Goal: Task Accomplishment & Management: Manage account settings

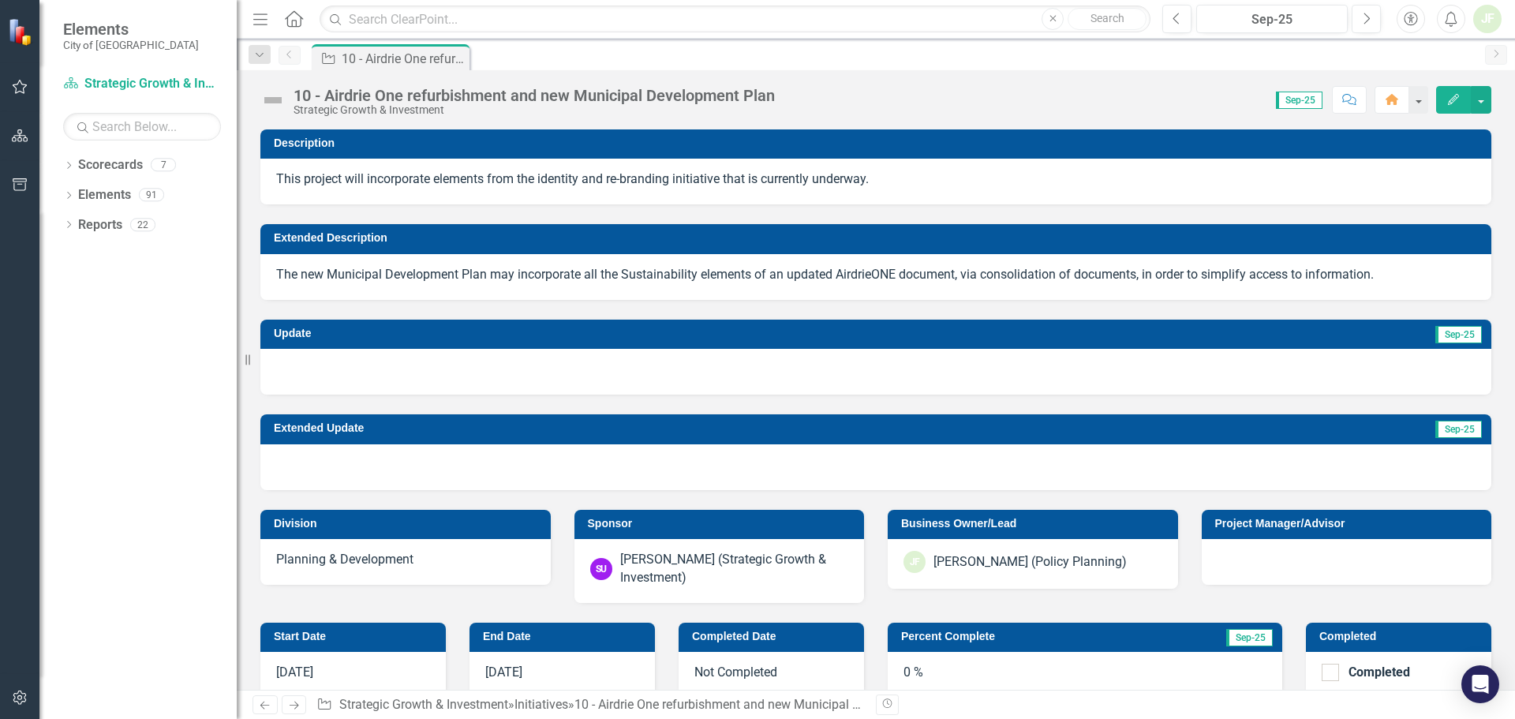
click at [1460, 95] on icon "Edit" at bounding box center [1454, 99] width 14 height 11
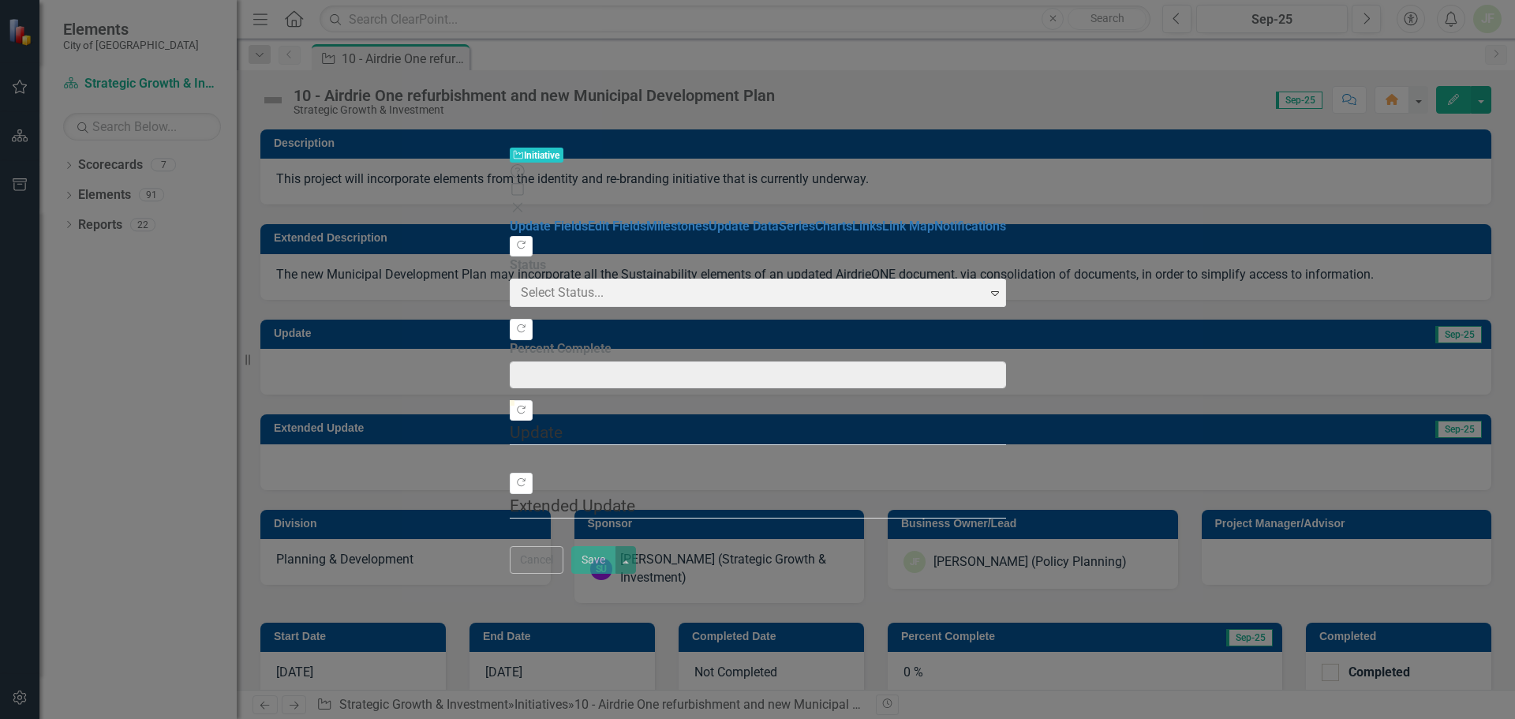
type input "0"
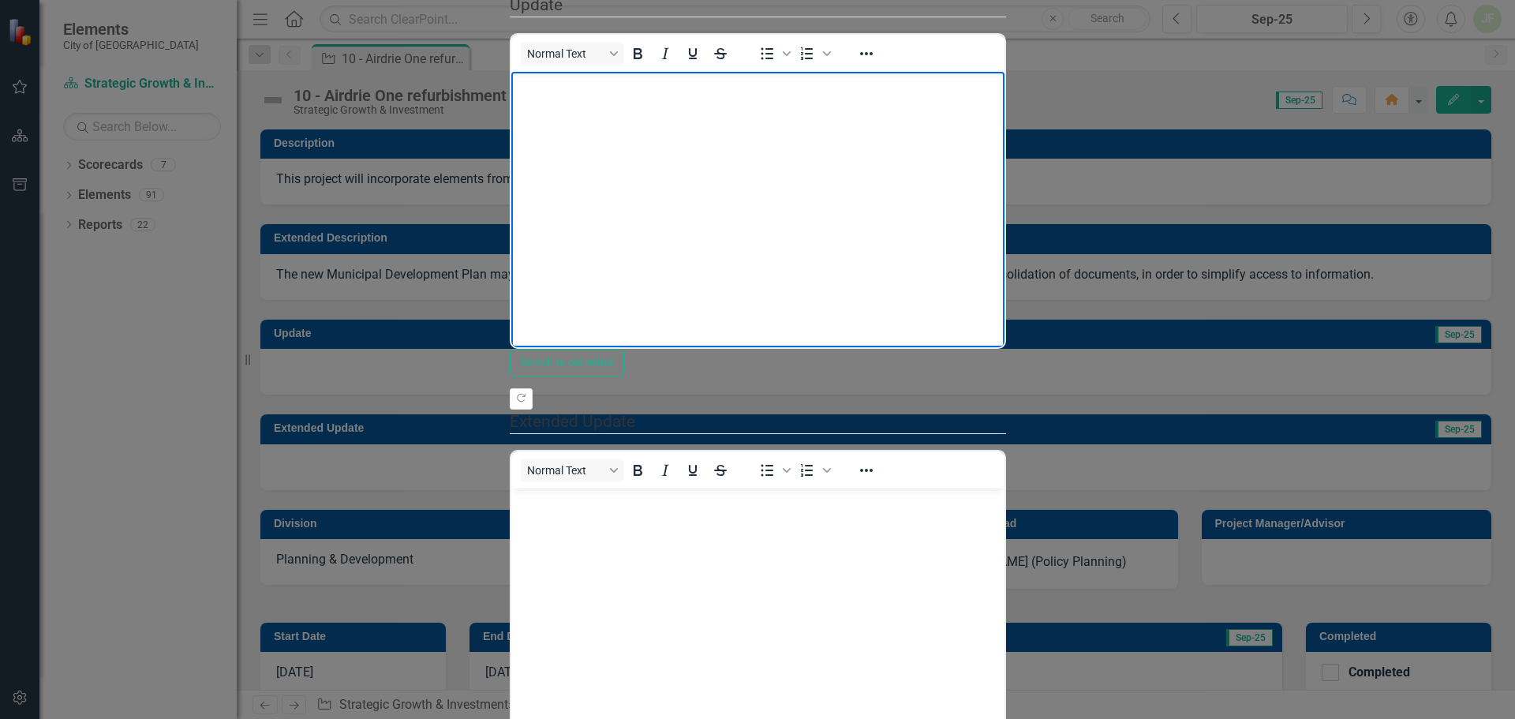
click at [541, 100] on body "Rich Text Area. Press ALT-0 for help." at bounding box center [757, 190] width 493 height 237
paste body "To enrich screen reader interactions, please activate Accessibility in Grammarl…"
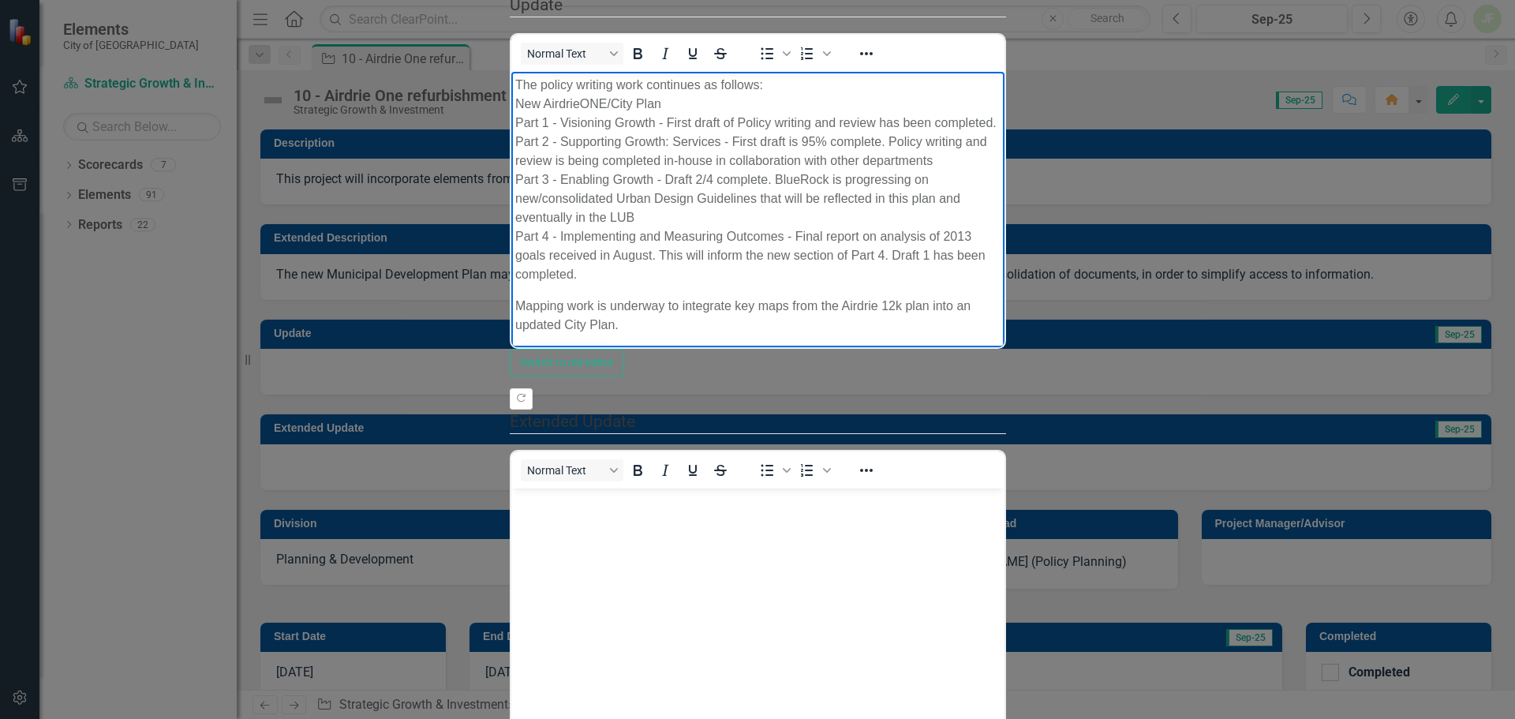
click at [516, 79] on p "The policy writing work continues as follows: New AirdrieONE/City Plan Part 1 -…" at bounding box center [757, 180] width 485 height 208
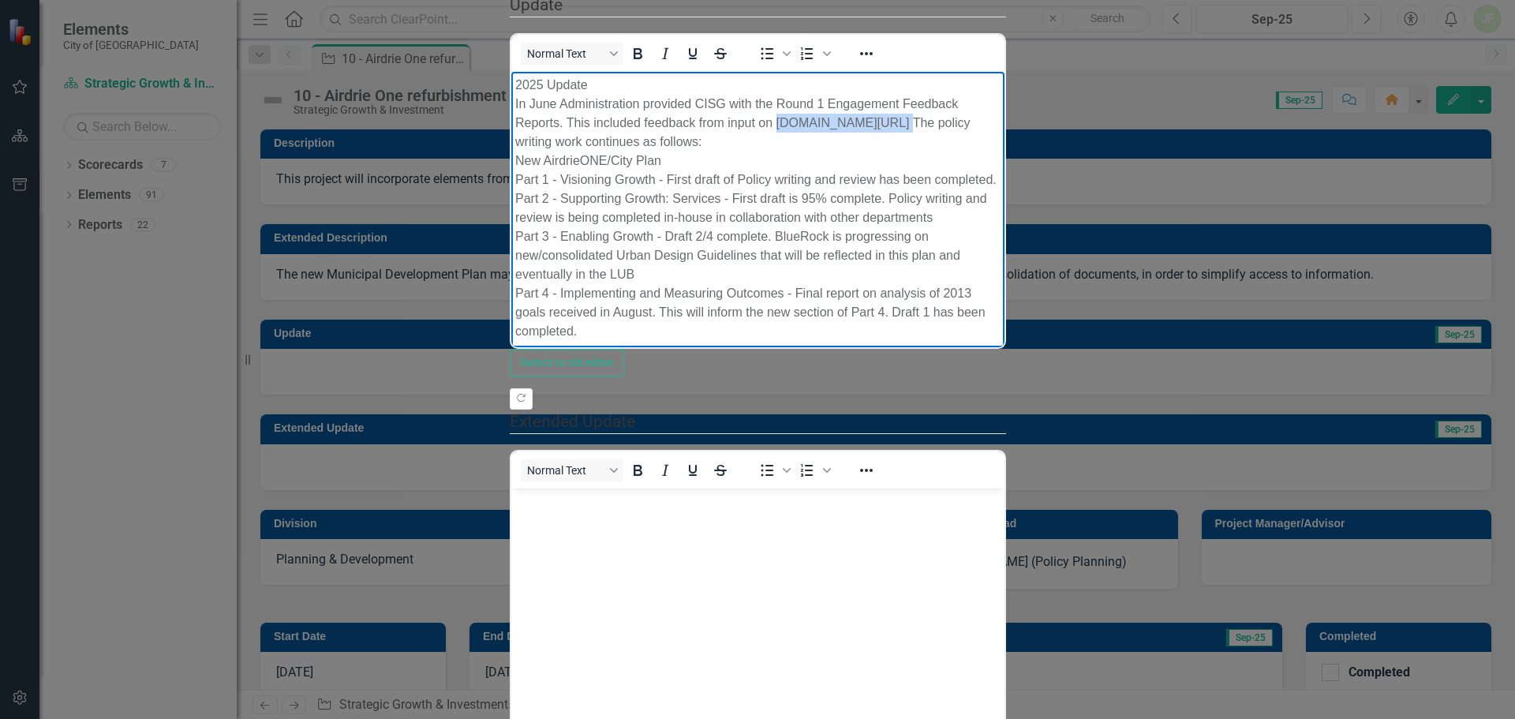
drag, startPoint x: 1323, startPoint y: 102, endPoint x: 1220, endPoint y: 101, distance: 103.4
click at [1000, 101] on p "2025 Update In June Administration provided CISG with the Round 1 Engagement Fe…" at bounding box center [757, 208] width 485 height 265
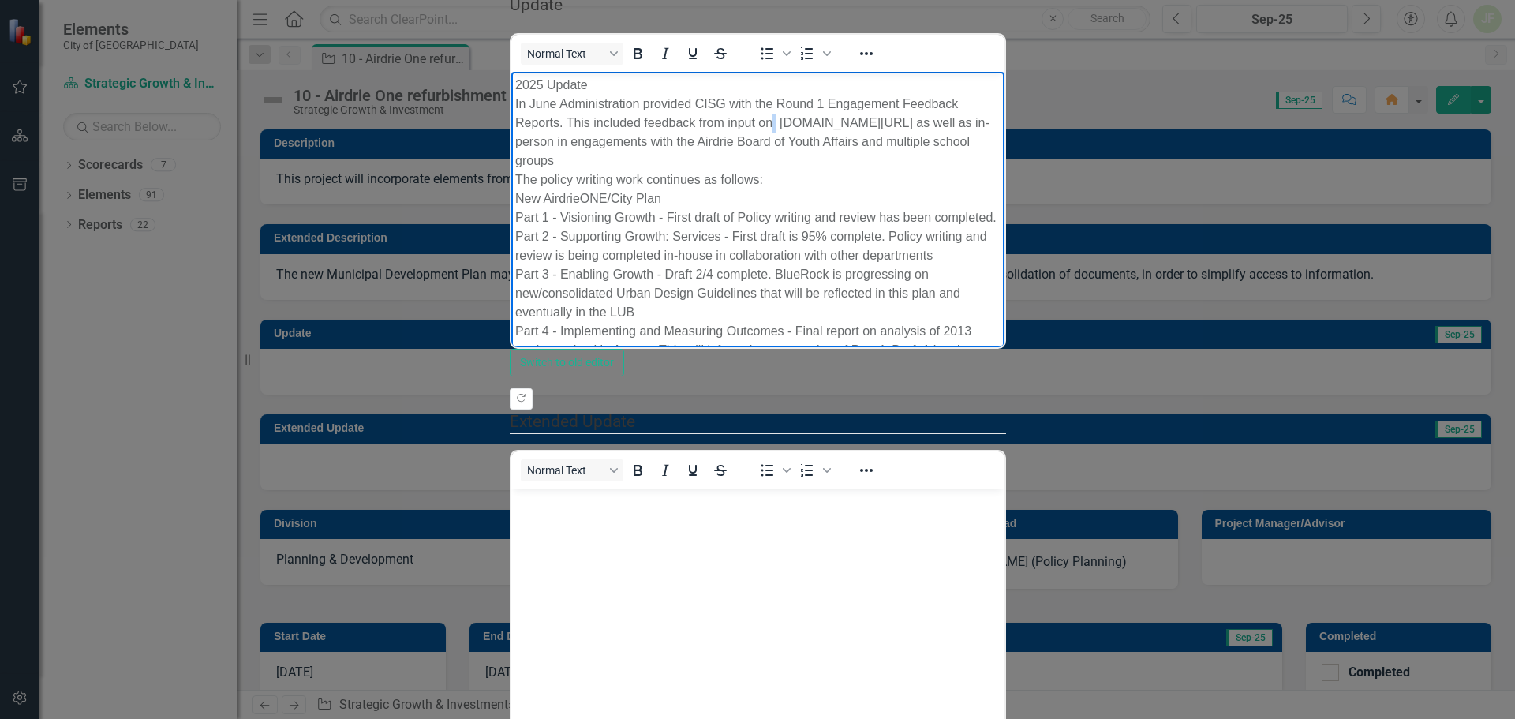
click at [1000, 102] on p "2025 Update In June Administration provided CISG with the Round 1 Engagement Fe…" at bounding box center [757, 227] width 485 height 303
drag, startPoint x: 571, startPoint y: 121, endPoint x: 557, endPoint y: 119, distance: 13.5
click at [557, 119] on p "2025 Update In June Administration provided CISG with the Round 1 Engagement Fe…" at bounding box center [757, 227] width 485 height 303
click at [1000, 122] on p "2025 Update In June Administration provided CISG with the Round 1 Engagement Fe…" at bounding box center [757, 227] width 485 height 303
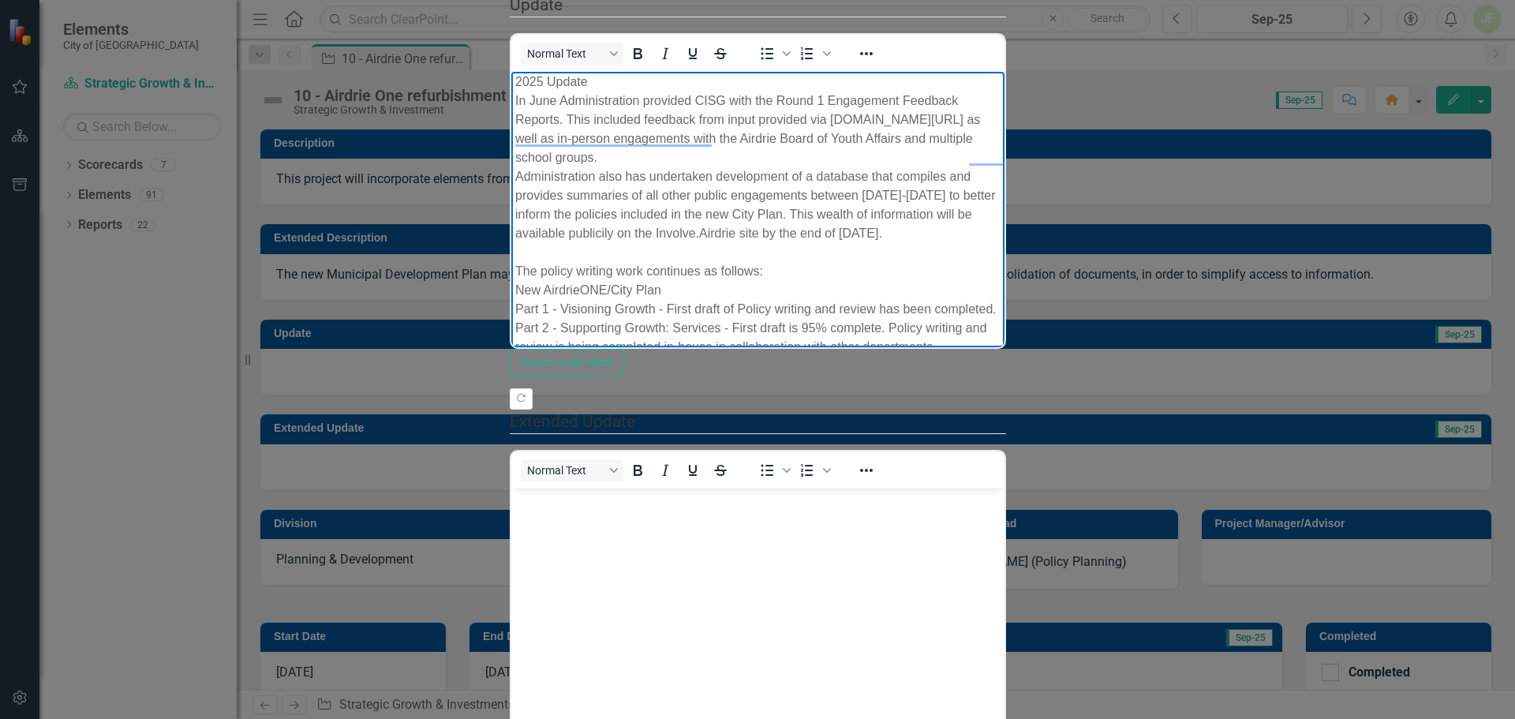
scroll to position [4, 0]
drag, startPoint x: 1162, startPoint y: 192, endPoint x: 1164, endPoint y: 168, distance: 23.7
click at [1000, 190] on p "2025 Update In June Administration provided CISG with the Round 1 Engagement Fe…" at bounding box center [757, 318] width 485 height 492
click at [1000, 211] on p "2025 Update In June Administration provided CISG with the Round 1 Engagement Fe…" at bounding box center [757, 318] width 485 height 492
drag, startPoint x: 867, startPoint y: 305, endPoint x: 874, endPoint y: 271, distance: 34.5
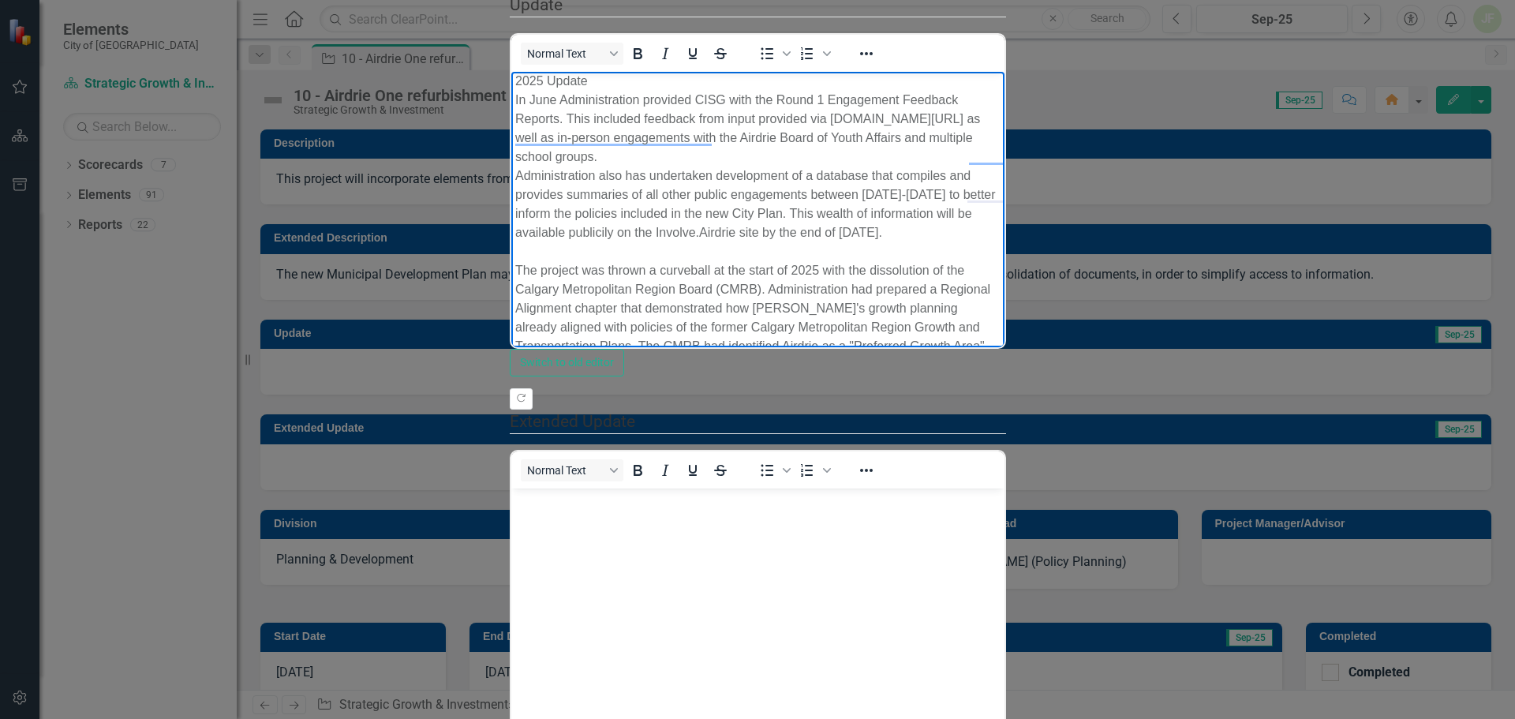
click at [867, 302] on p "2025 Update In June Administration provided CISG with the Round 1 Engagement Fe…" at bounding box center [757, 375] width 485 height 606
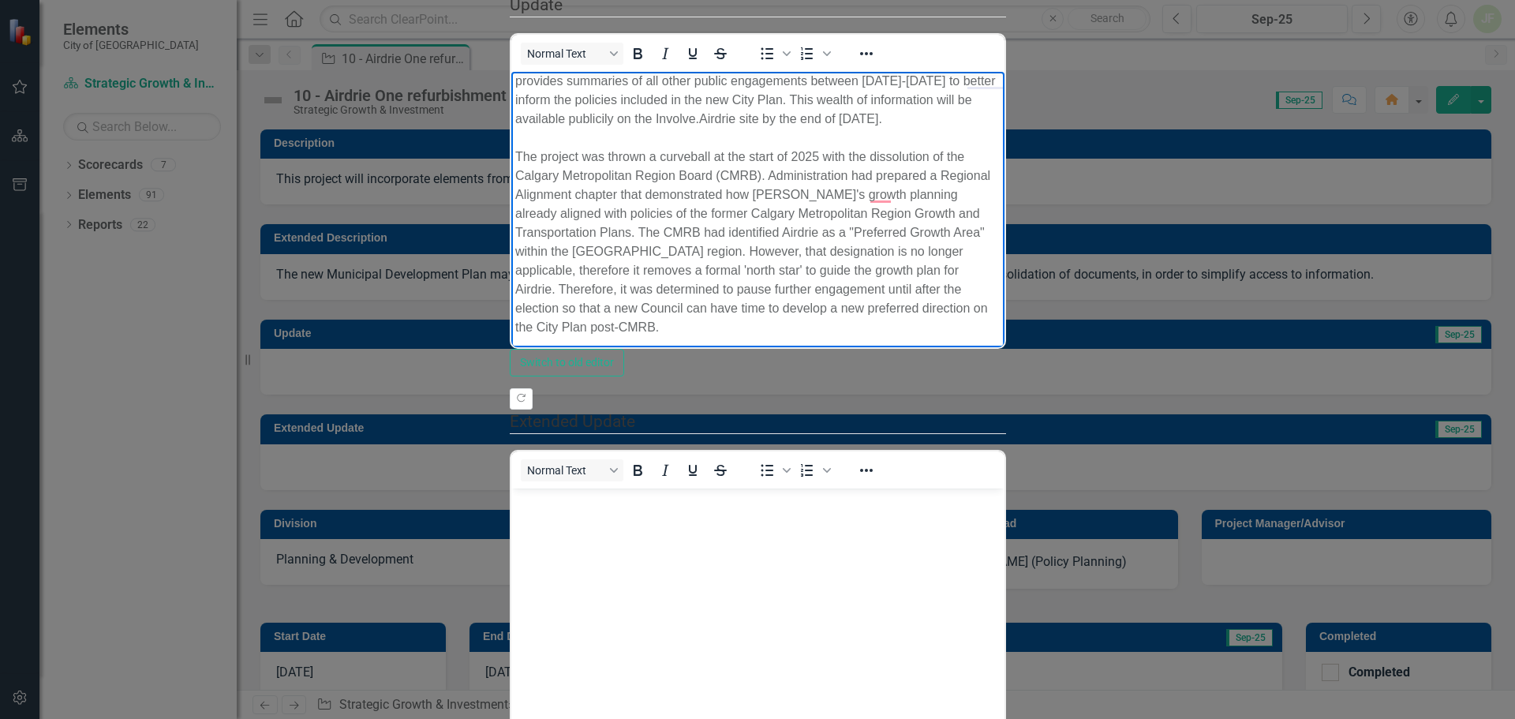
scroll to position [237, 0]
drag, startPoint x: 1084, startPoint y: 319, endPoint x: 1085, endPoint y: 305, distance: 14.2
click at [1000, 596] on p "Mapping work is underway to integrate key maps from the Airdrie 12k plan into a…" at bounding box center [757, 615] width 485 height 38
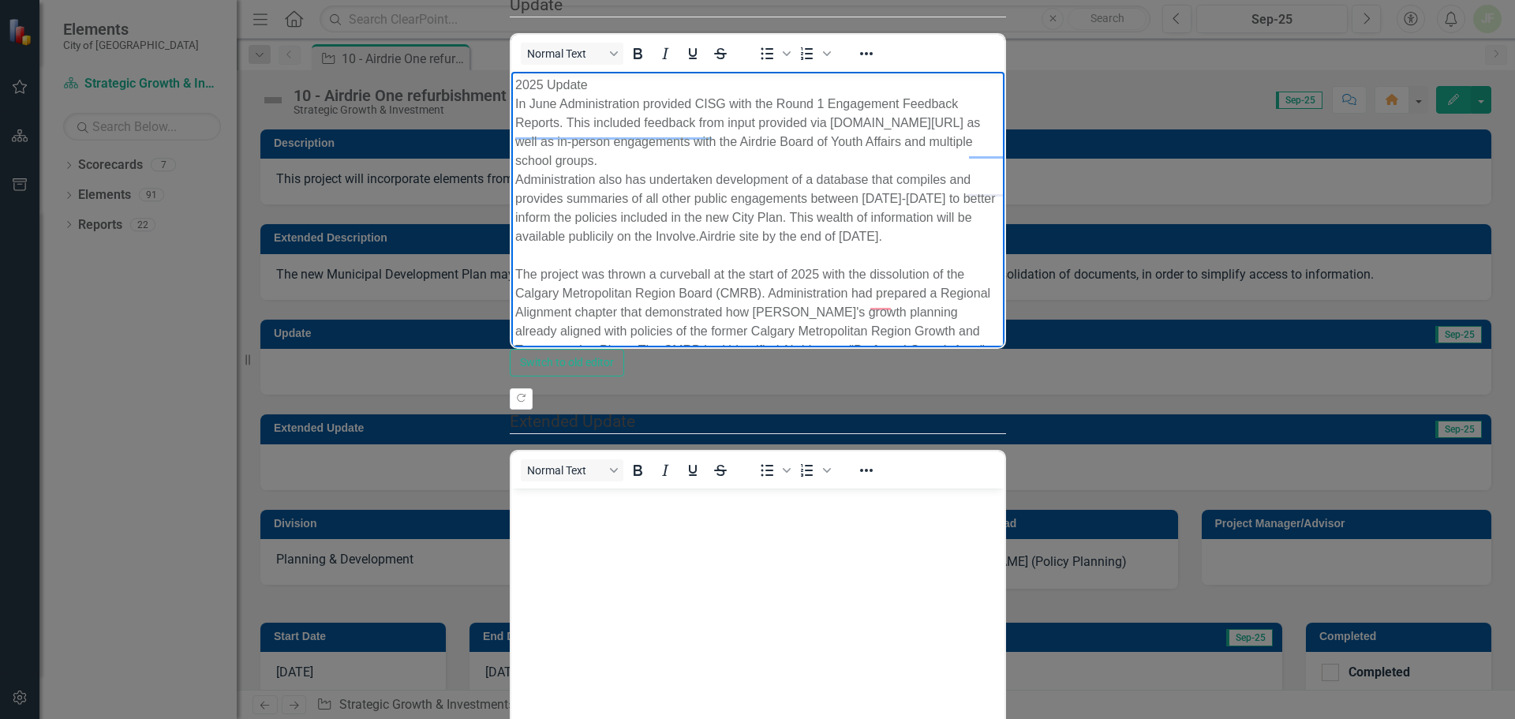
scroll to position [0, 0]
drag, startPoint x: 822, startPoint y: 337, endPoint x: 513, endPoint y: 84, distance: 399.8
click at [513, 84] on body "2025 Update In June Administration provided CISG with the Round 1 Engagement Fe…" at bounding box center [757, 448] width 493 height 753
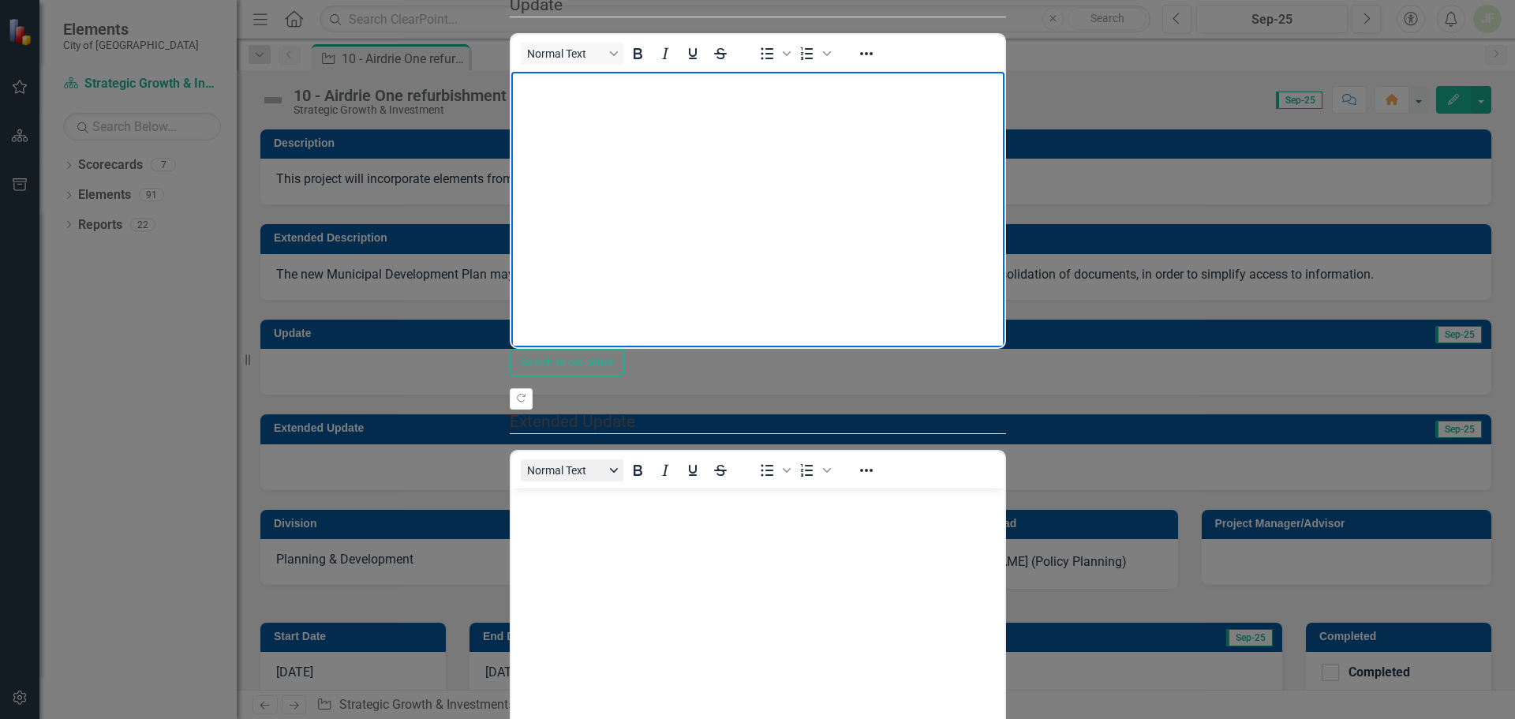
scroll to position [316, 0]
click at [552, 515] on body "Rich Text Area. Press ALT-0 for help." at bounding box center [757, 606] width 493 height 237
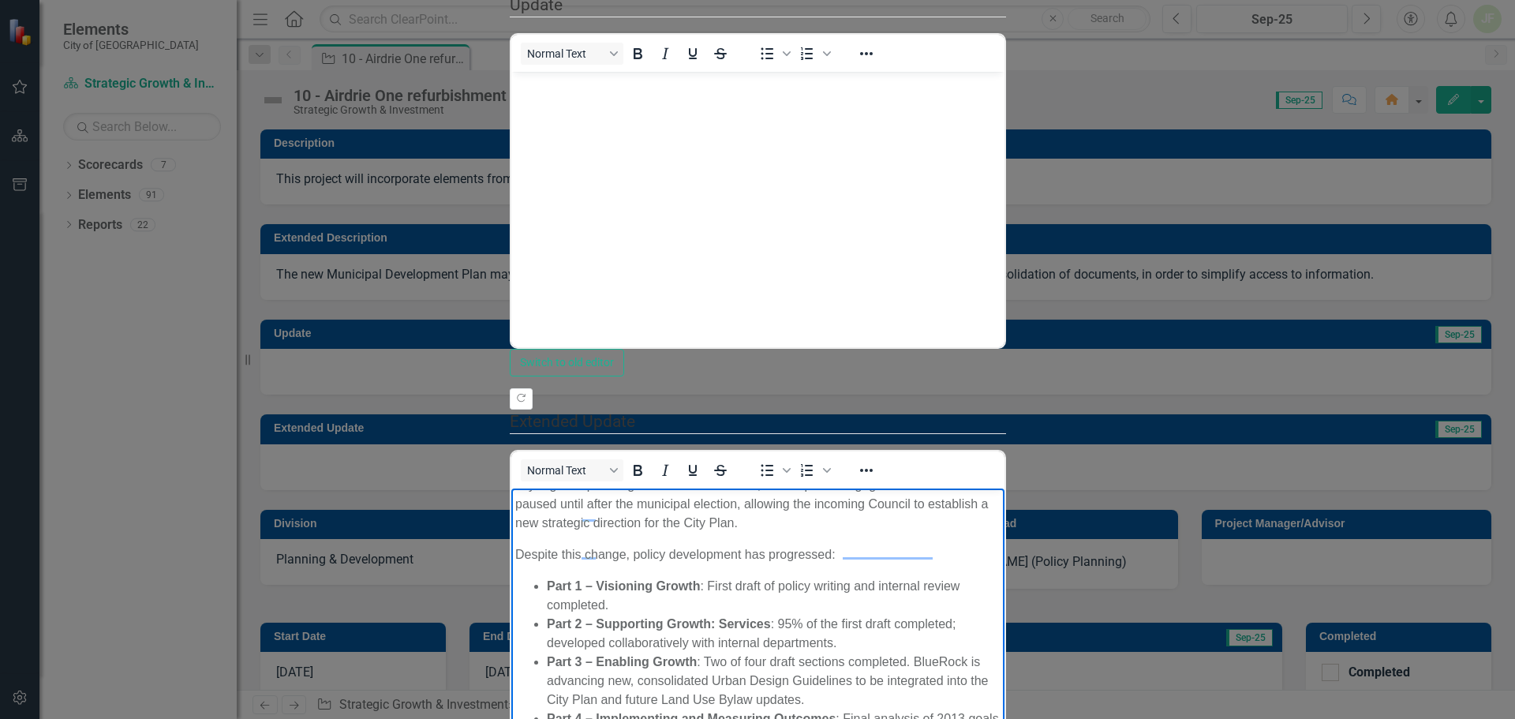
scroll to position [282, 0]
click at [933, 709] on li "Part 4 – Implementing and Measuring Outcomes : Final analysis of 2013 goals rec…" at bounding box center [773, 728] width 454 height 38
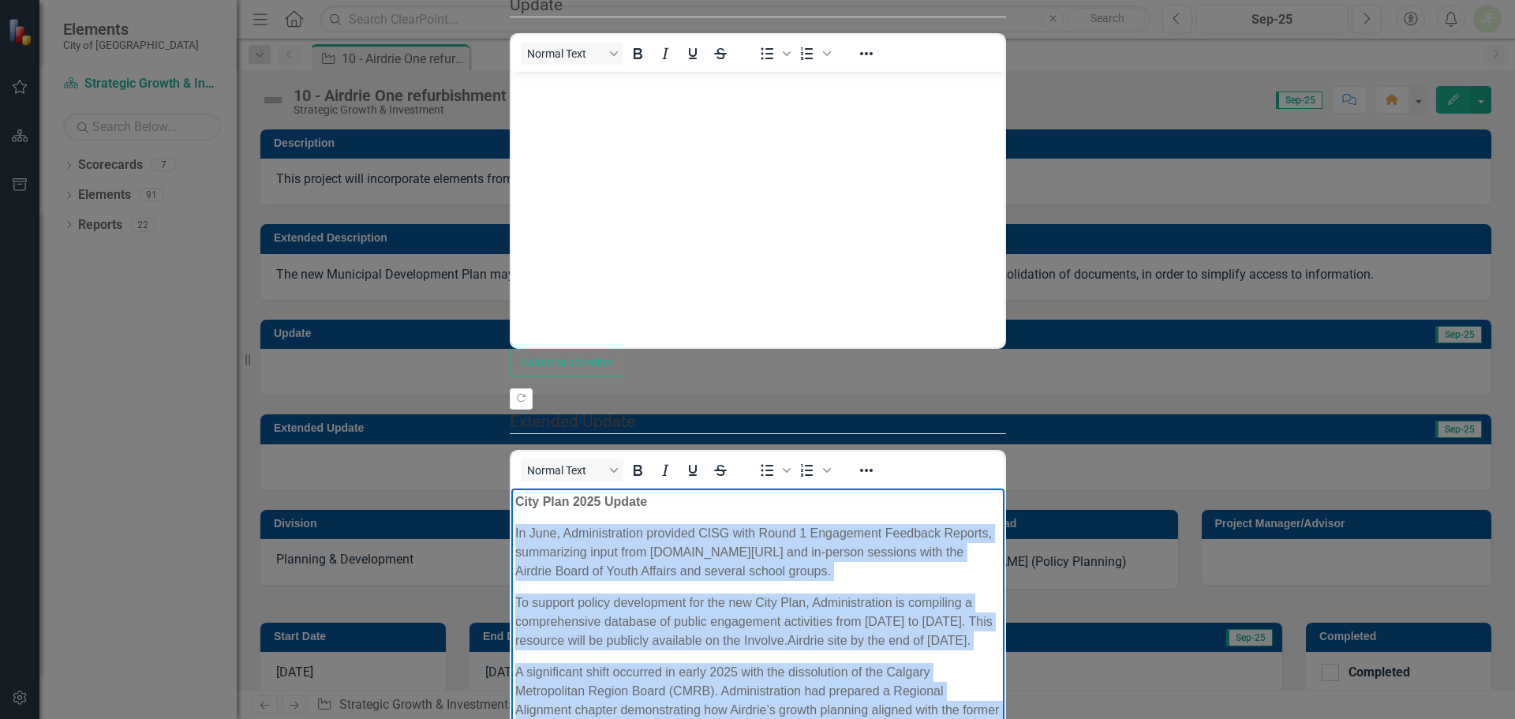
scroll to position [0, 0]
drag, startPoint x: 1040, startPoint y: 739, endPoint x: 960, endPoint y: 865, distance: 149.7
copy body "Lore Ipsu 9512 Dolors Am Cons, Adipiscingelit seddoeiu TEMP inci Utlab 0 Etdolo…"
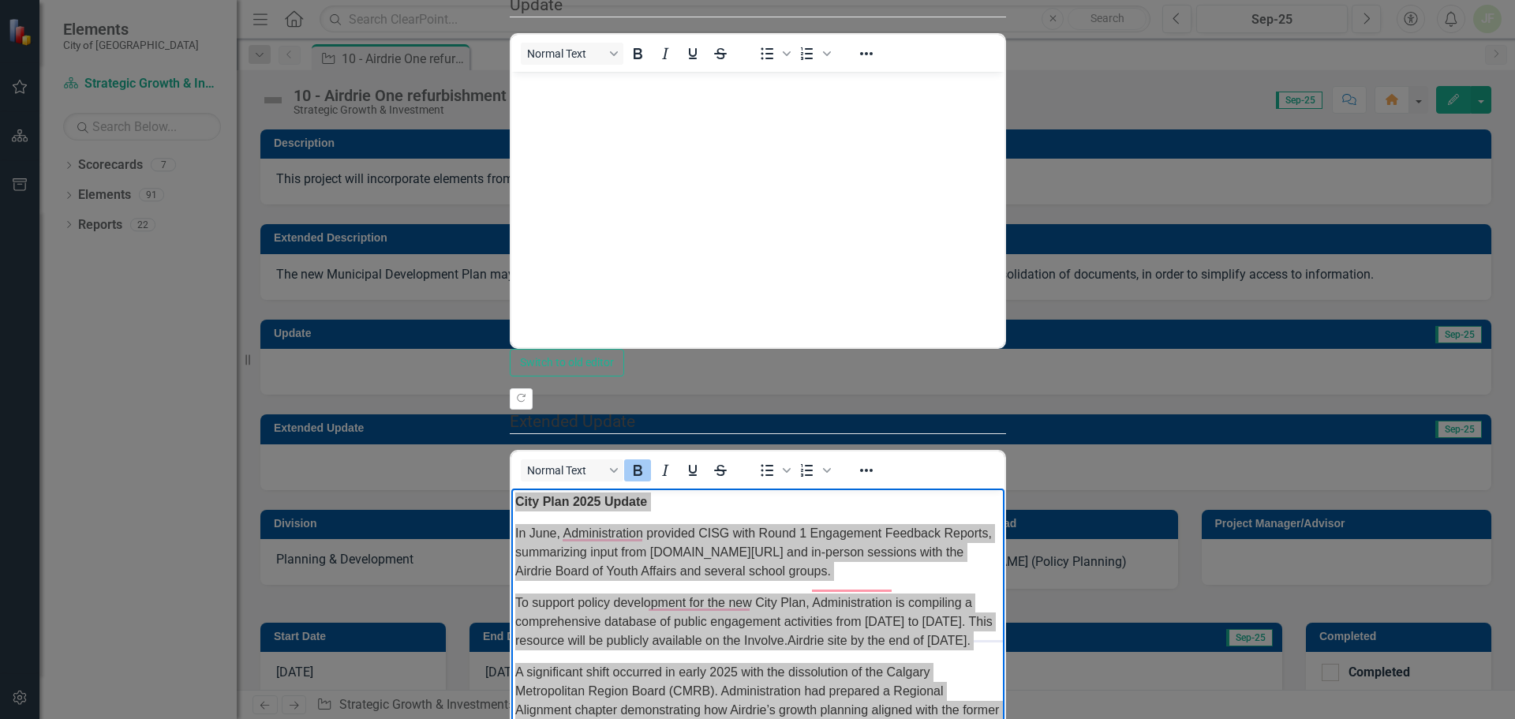
click at [545, 101] on body "To enrich screen reader interactions, please activate Accessibility in Grammarl…" at bounding box center [757, 190] width 493 height 237
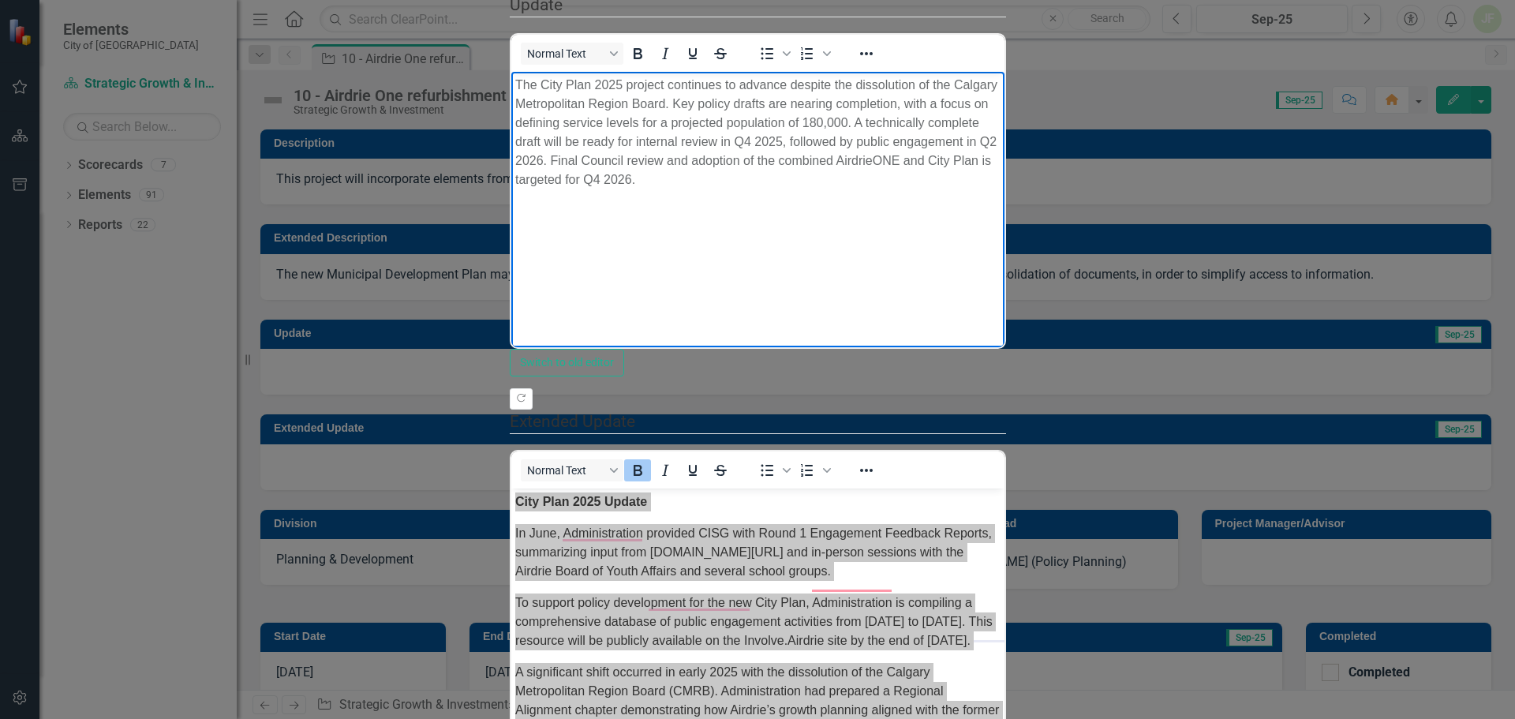
click at [1000, 82] on p "The City Plan 2025 project continues to advance despite the dissolution of the …" at bounding box center [757, 133] width 485 height 114
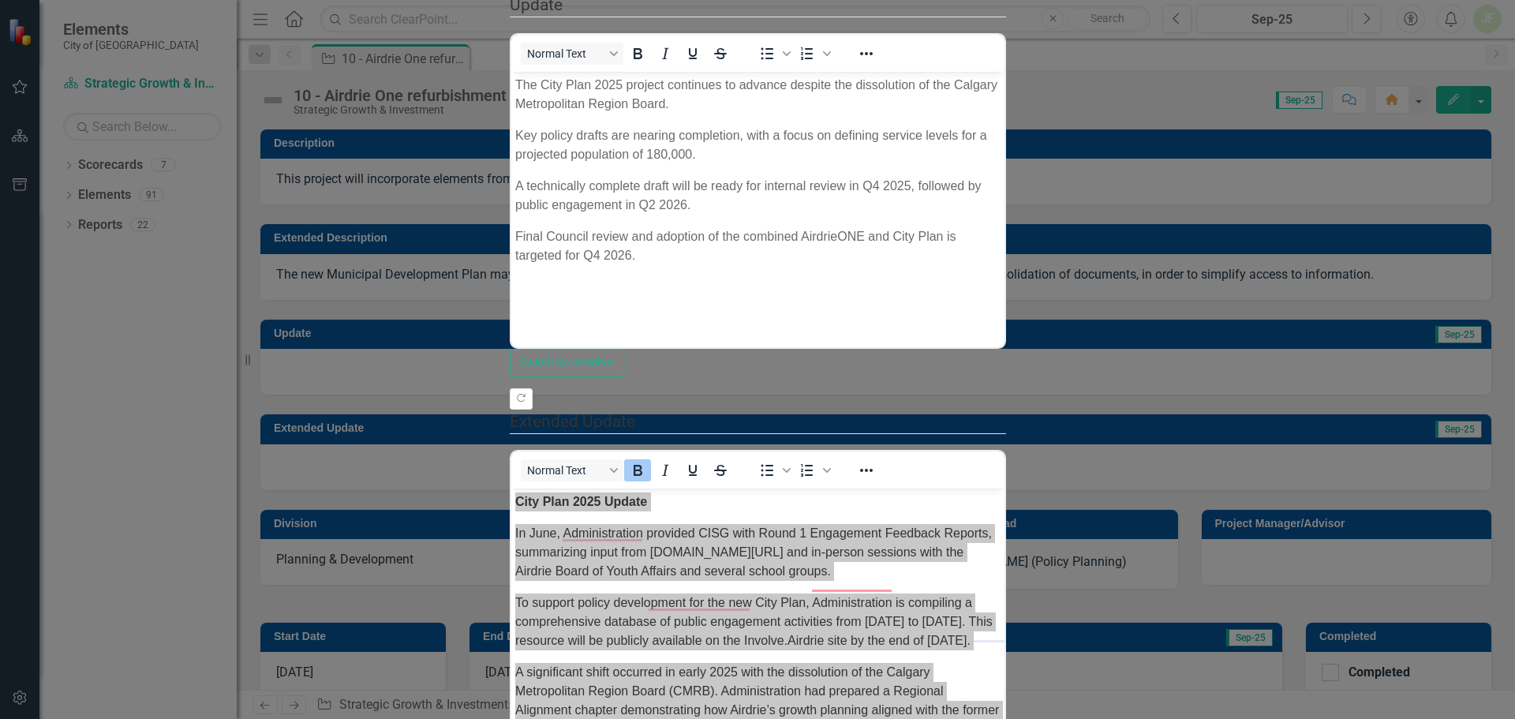
drag, startPoint x: 471, startPoint y: 148, endPoint x: 429, endPoint y: 150, distance: 42.6
click at [510, 150] on div ""Update" fields in ClearPoint are the fields that change from reporting period …" at bounding box center [758, 385] width 496 height 1285
drag, startPoint x: 465, startPoint y: 152, endPoint x: 445, endPoint y: 153, distance: 19.8
type input "40"
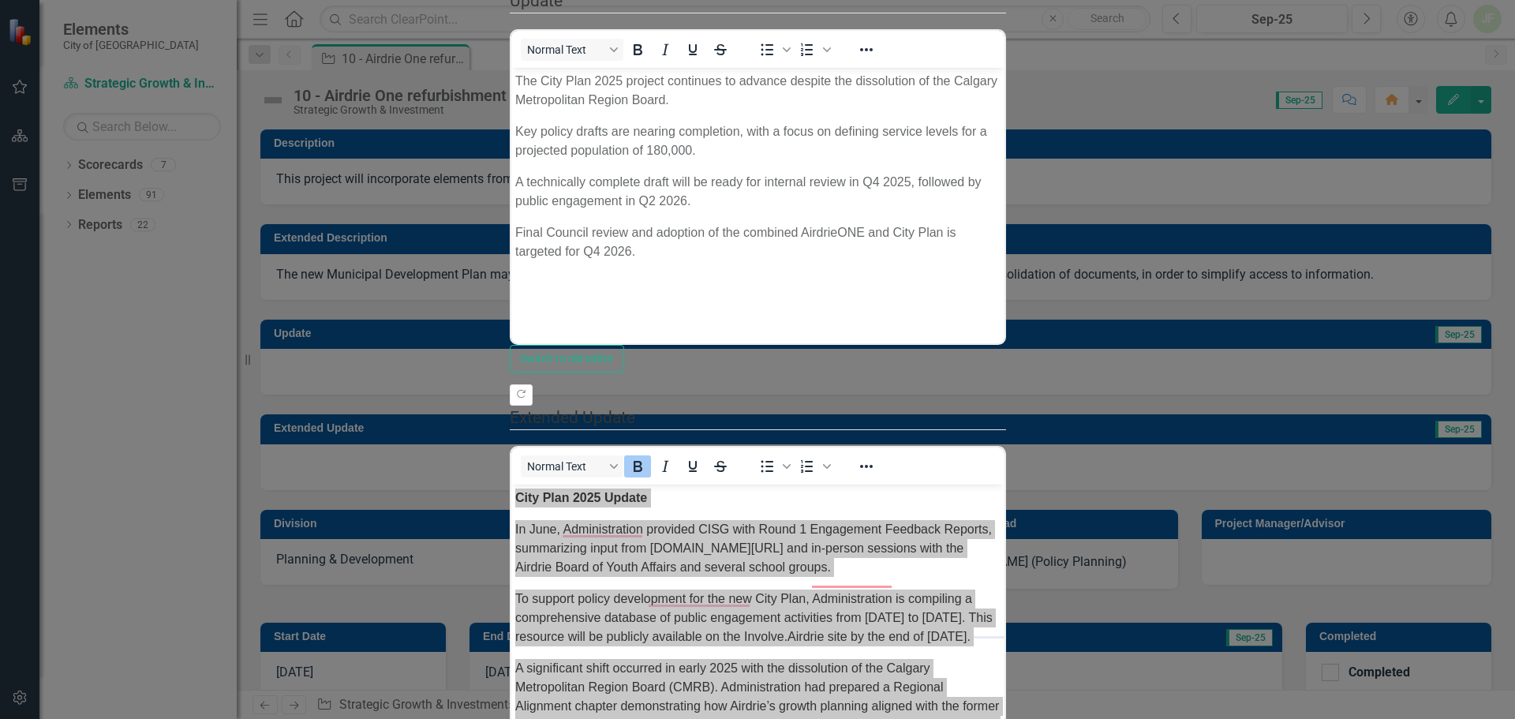
scroll to position [727, 0]
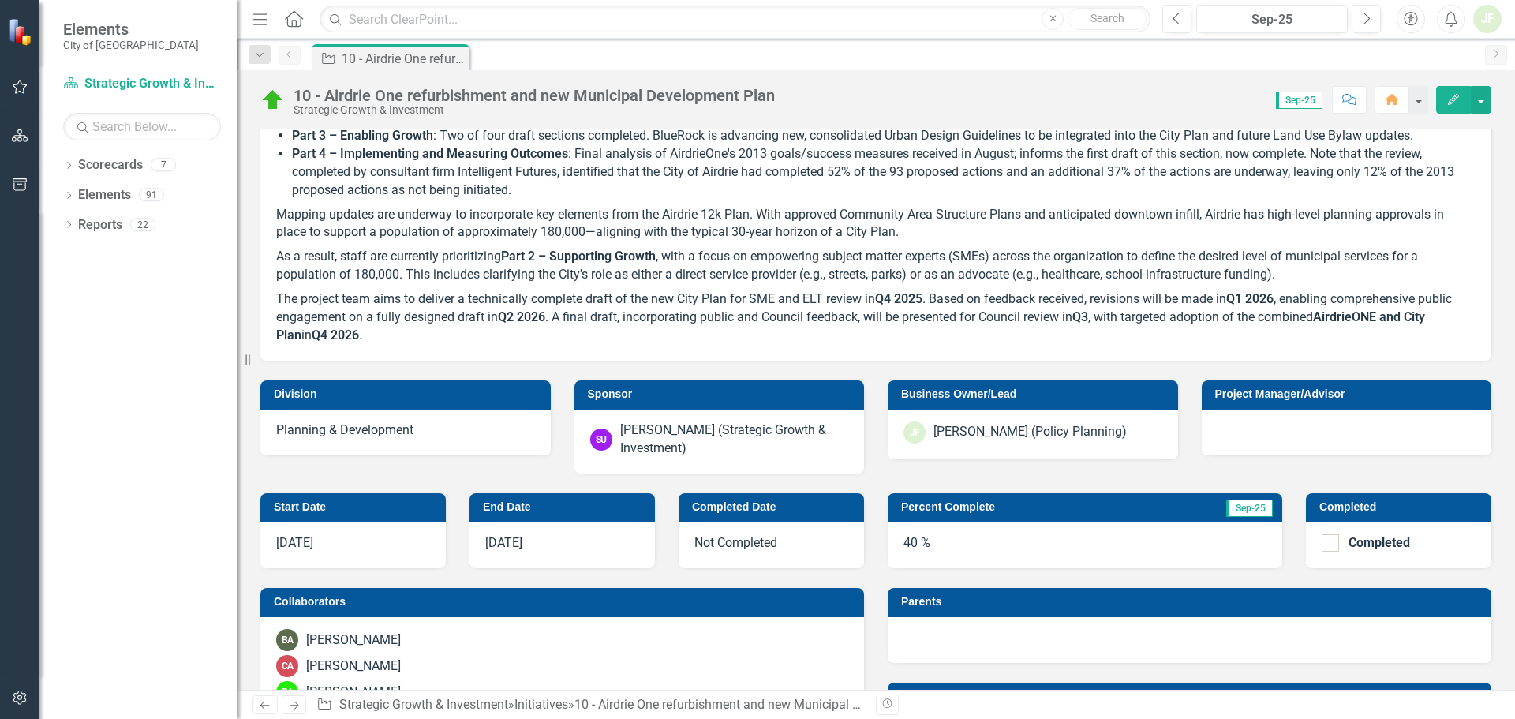
scroll to position [789, 0]
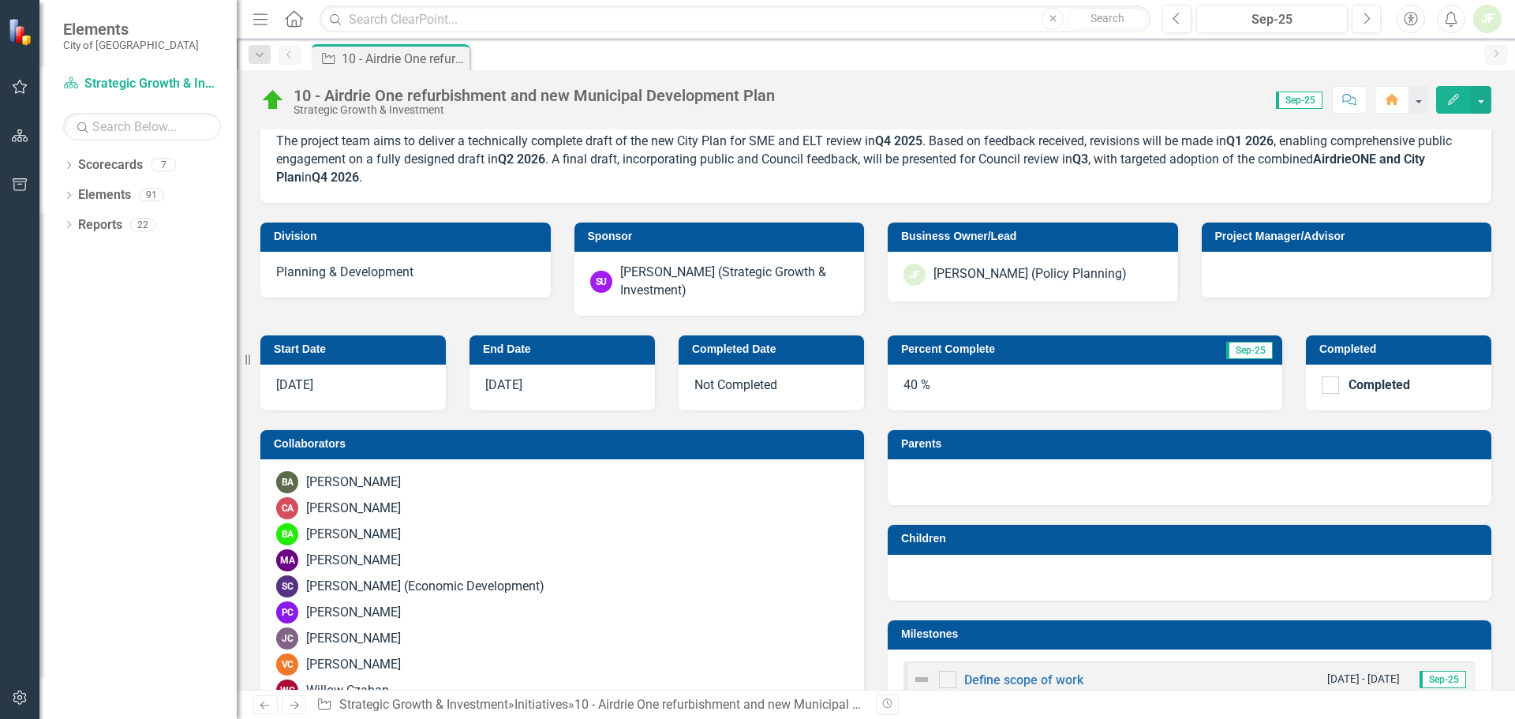
click at [552, 382] on div "[DATE]" at bounding box center [562, 388] width 185 height 46
click at [1458, 97] on icon "button" at bounding box center [1453, 99] width 11 height 11
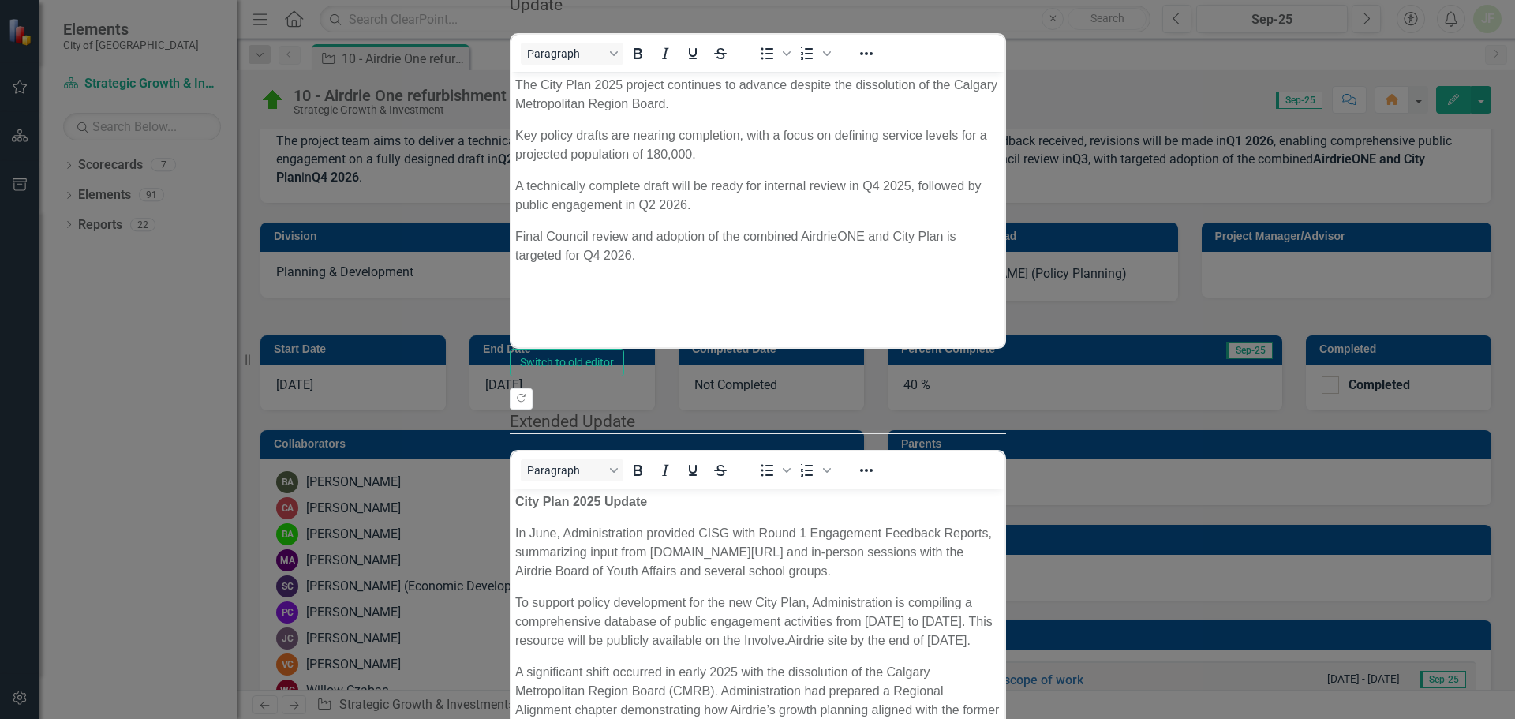
scroll to position [727, 0]
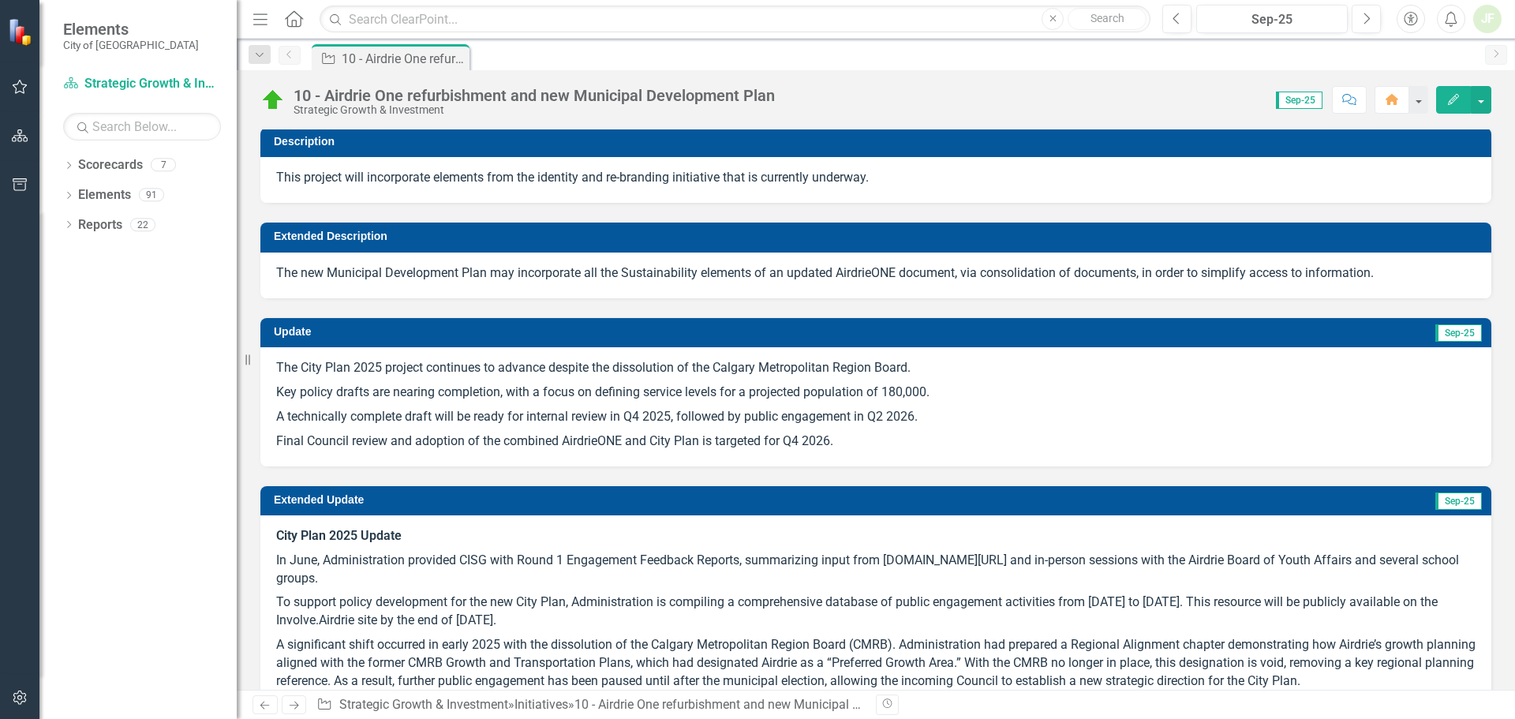
scroll to position [0, 0]
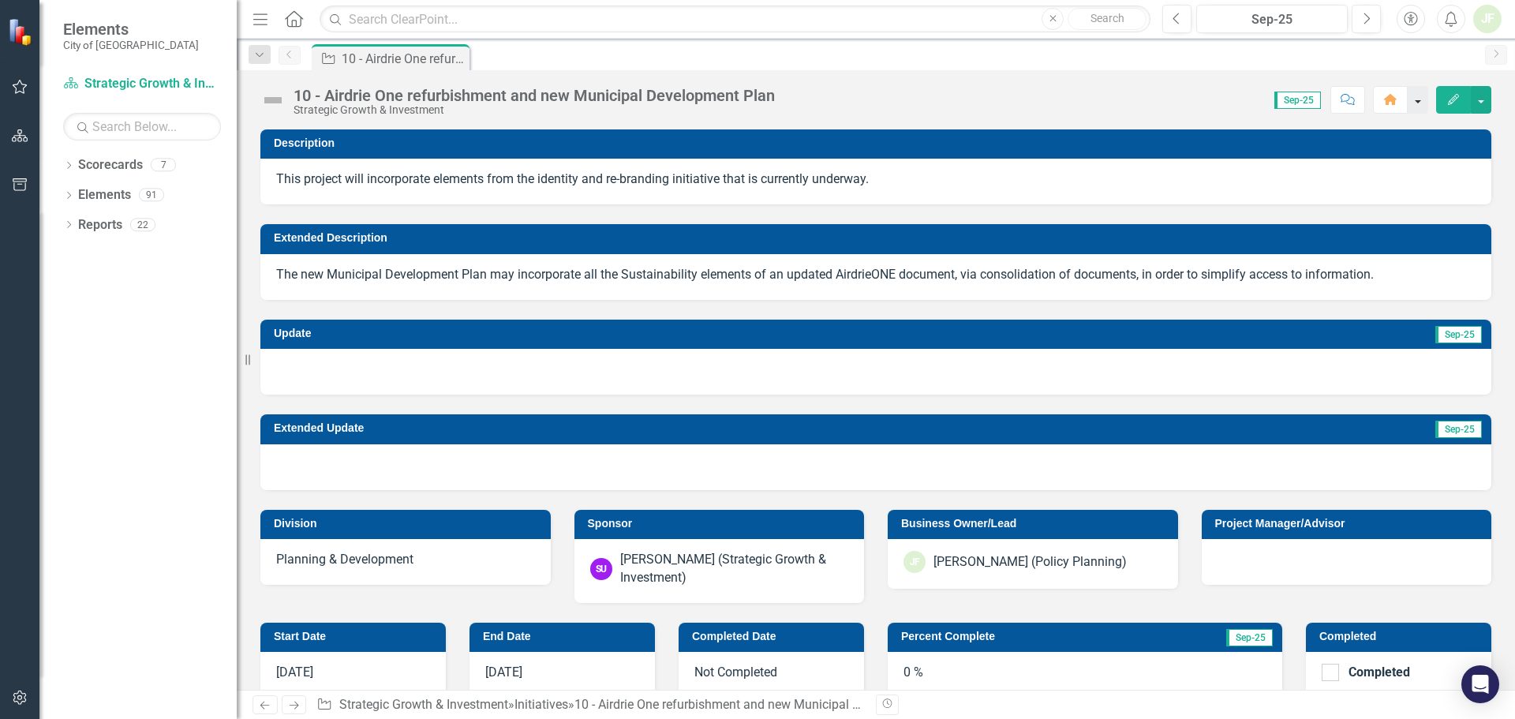
click at [1424, 100] on button "button" at bounding box center [1418, 100] width 21 height 28
click at [1298, 99] on span "Sep-25" at bounding box center [1299, 100] width 47 height 17
click at [259, 54] on icon "Dropdown" at bounding box center [260, 55] width 14 height 11
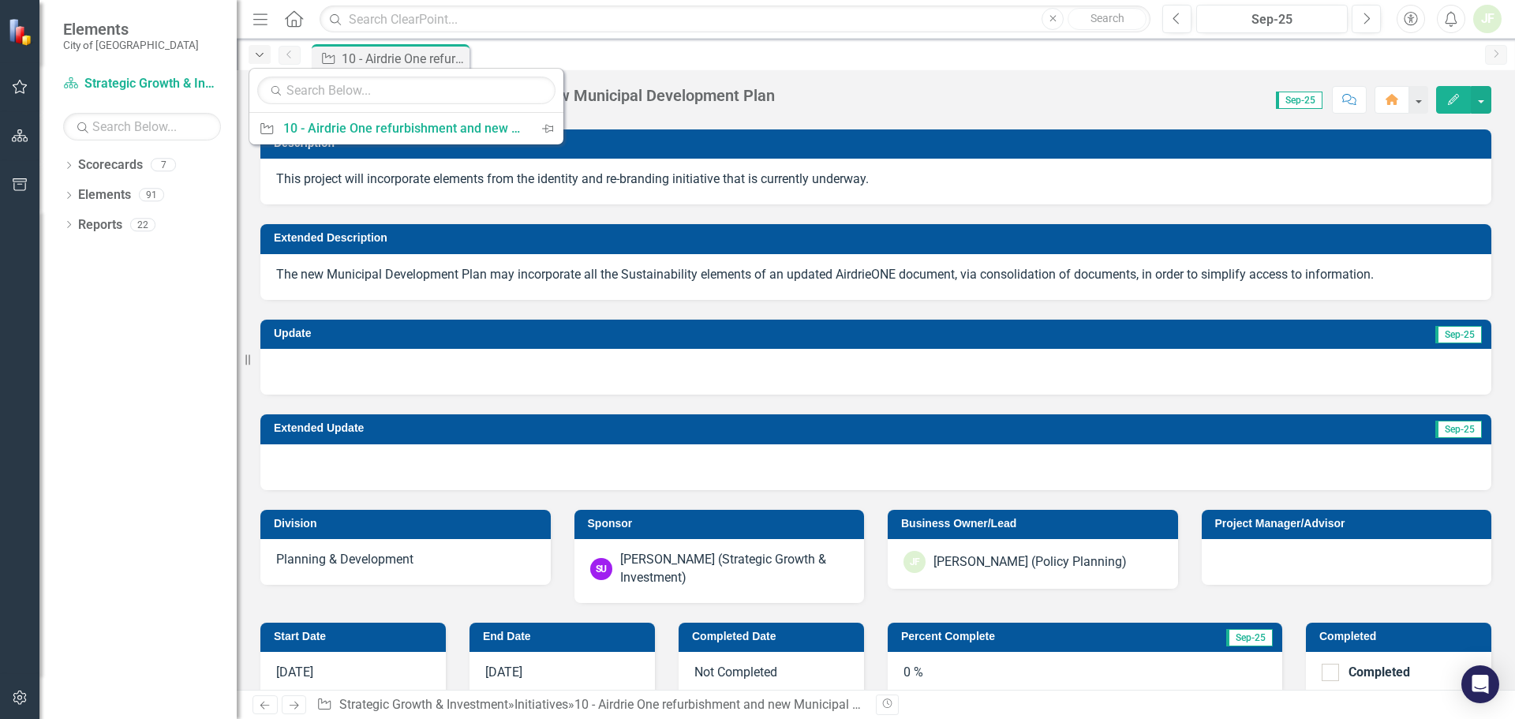
click at [259, 54] on icon "Dropdown" at bounding box center [260, 55] width 14 height 11
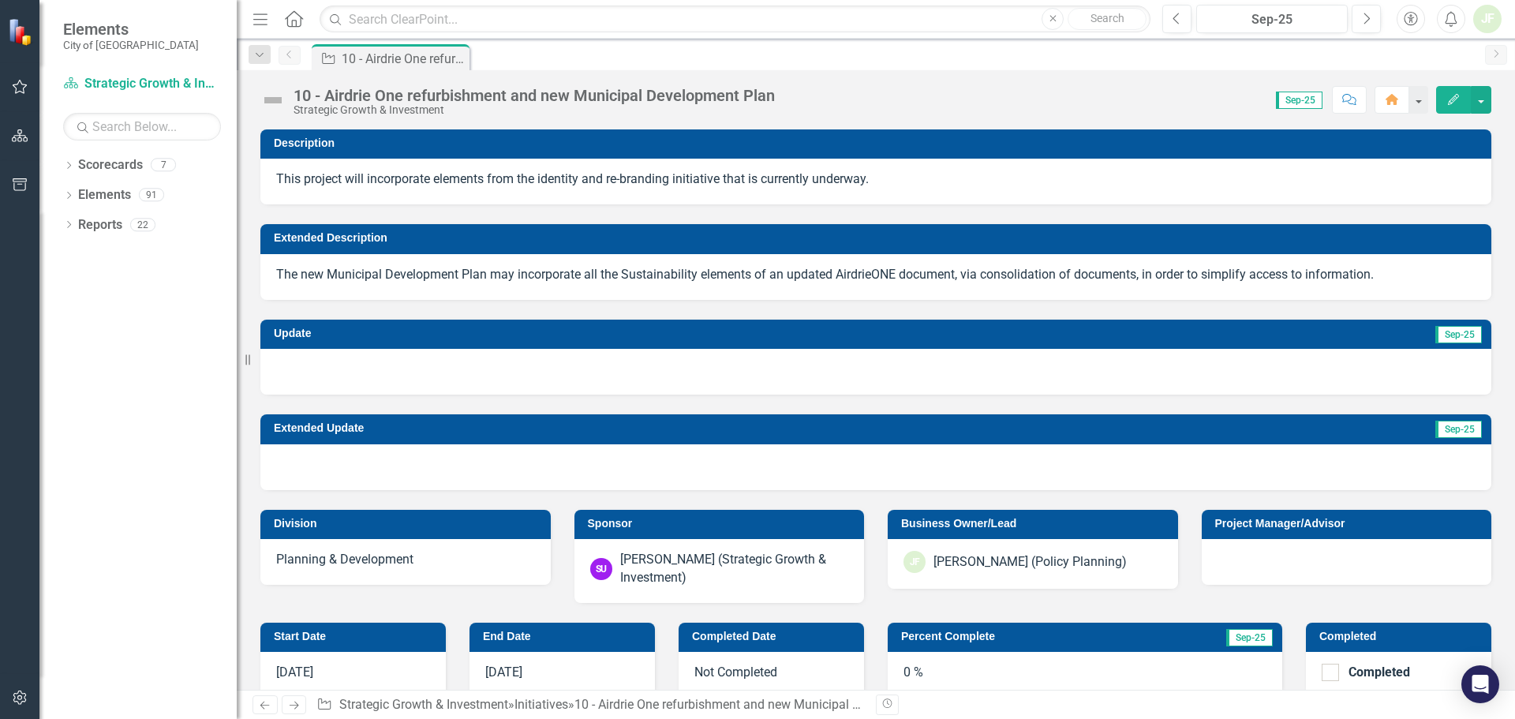
click at [260, 19] on icon "button" at bounding box center [260, 18] width 14 height 11
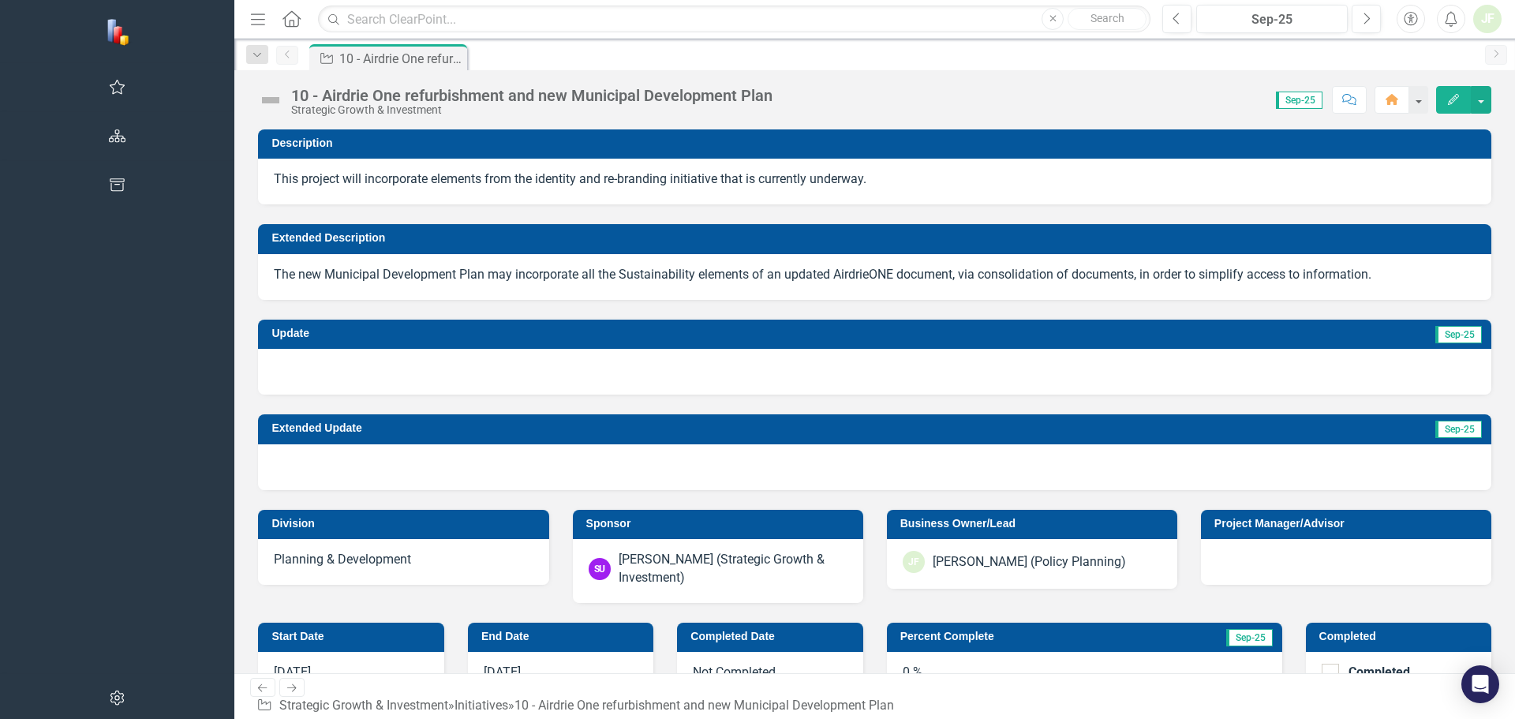
click at [248, 17] on icon "Menu" at bounding box center [258, 18] width 21 height 17
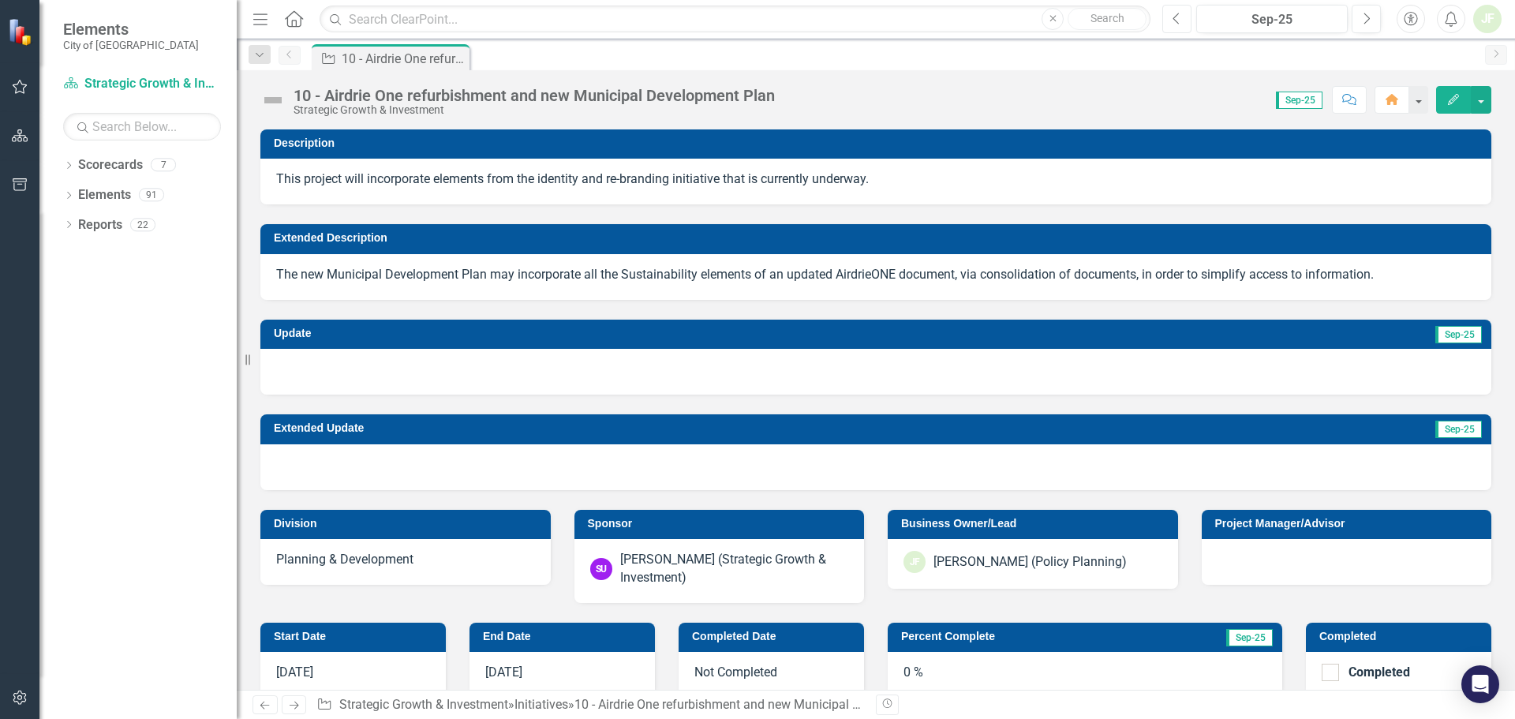
click at [1177, 19] on icon "Previous" at bounding box center [1177, 19] width 9 height 14
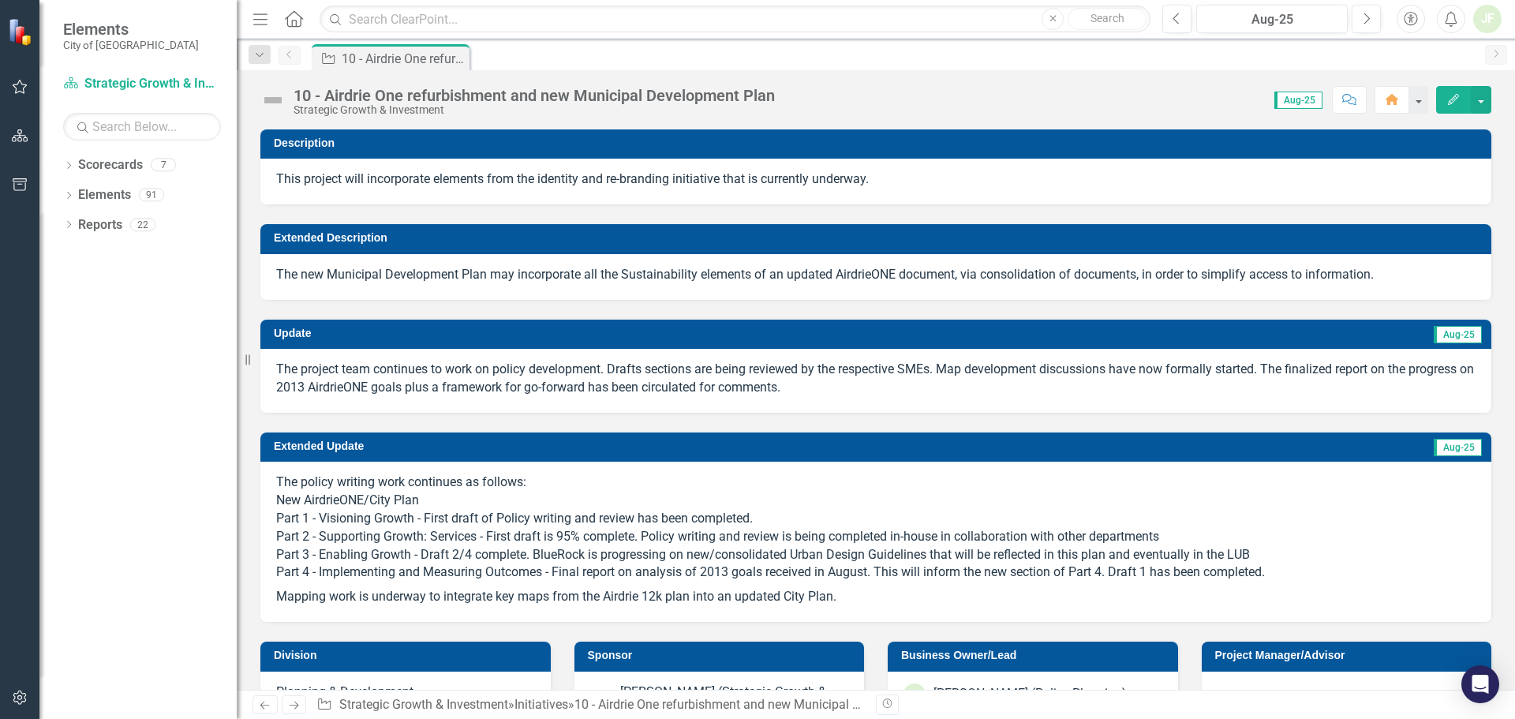
drag, startPoint x: 279, startPoint y: 271, endPoint x: 523, endPoint y: 285, distance: 245.1
click at [523, 285] on div "The new Municipal Development Plan may incorporate all the Sustainability eleme…" at bounding box center [875, 277] width 1231 height 46
click at [1450, 95] on icon "Edit" at bounding box center [1454, 99] width 14 height 11
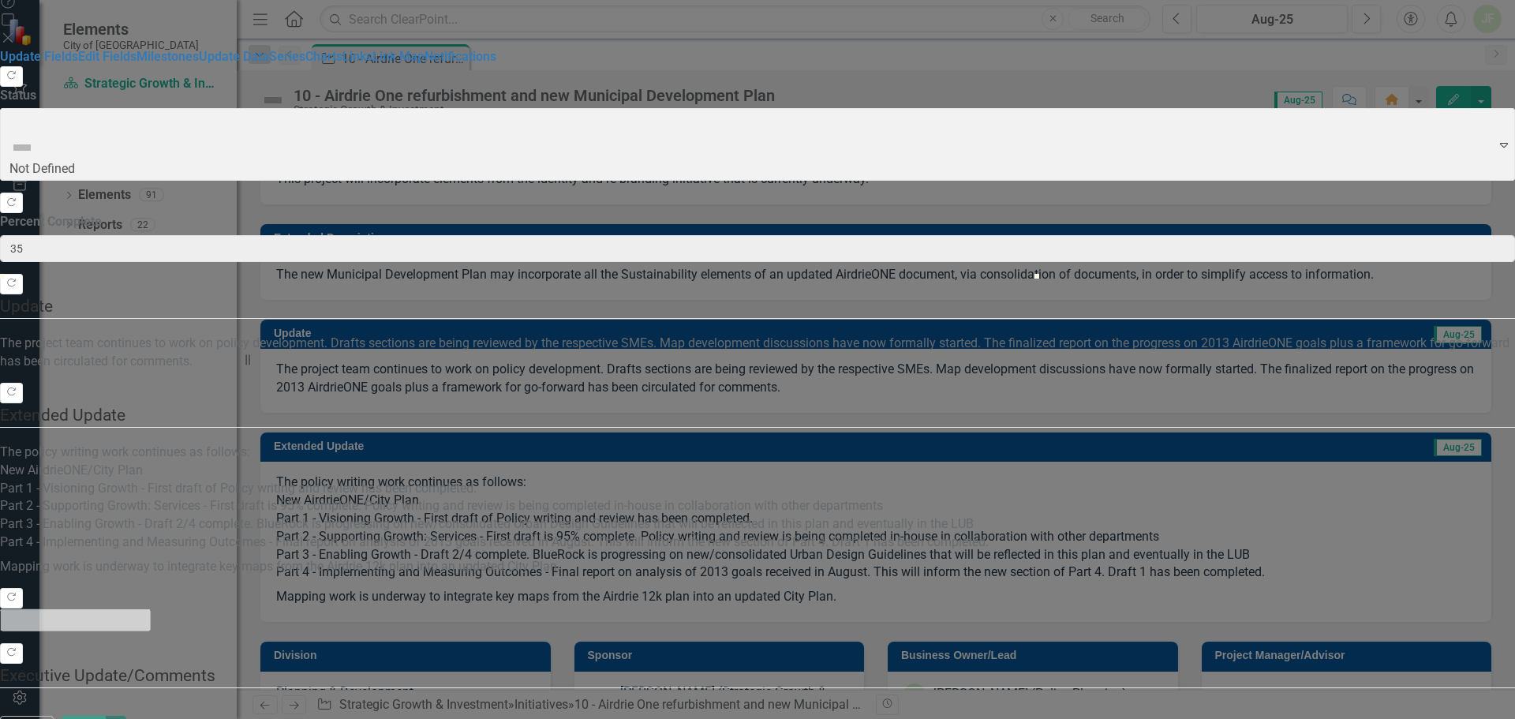
type input "35"
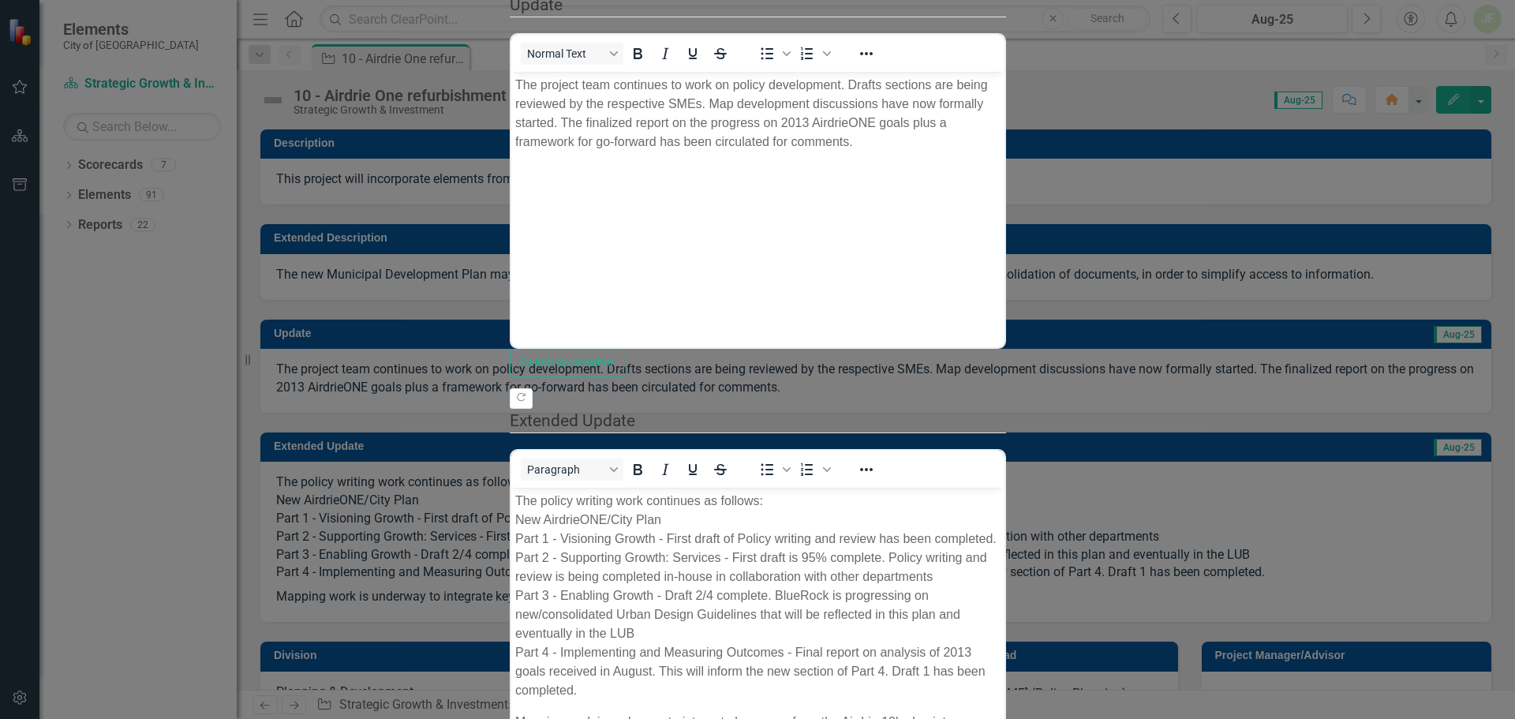
scroll to position [316, 0]
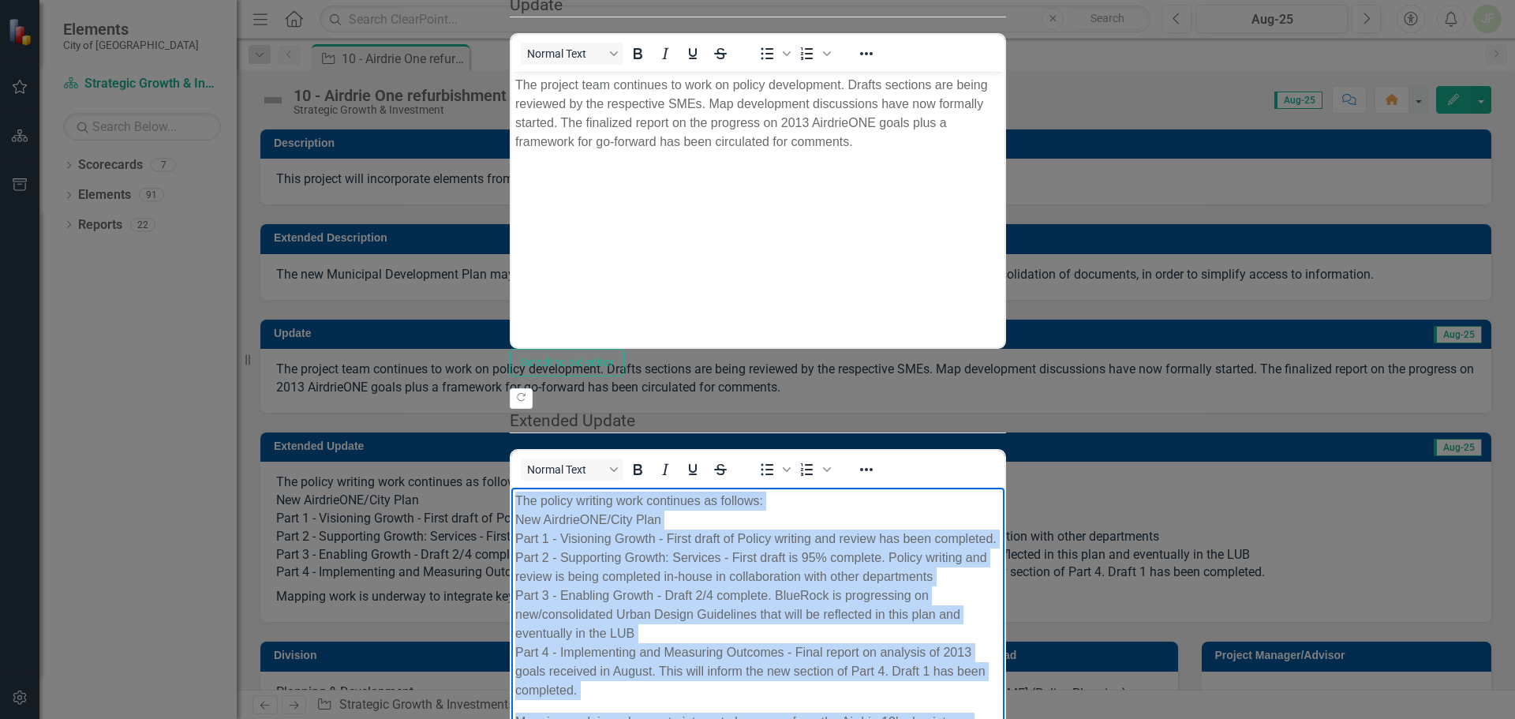
drag, startPoint x: 514, startPoint y: 497, endPoint x: 1086, endPoint y: 621, distance: 585.4
click at [1004, 621] on body "The policy writing work continues as follows: New AirdrieONE/City Plan Part 1 -…" at bounding box center [757, 626] width 493 height 279
copy body "The policy writing work continues as follows: New AirdrieONE/City Plan Part 1 -…"
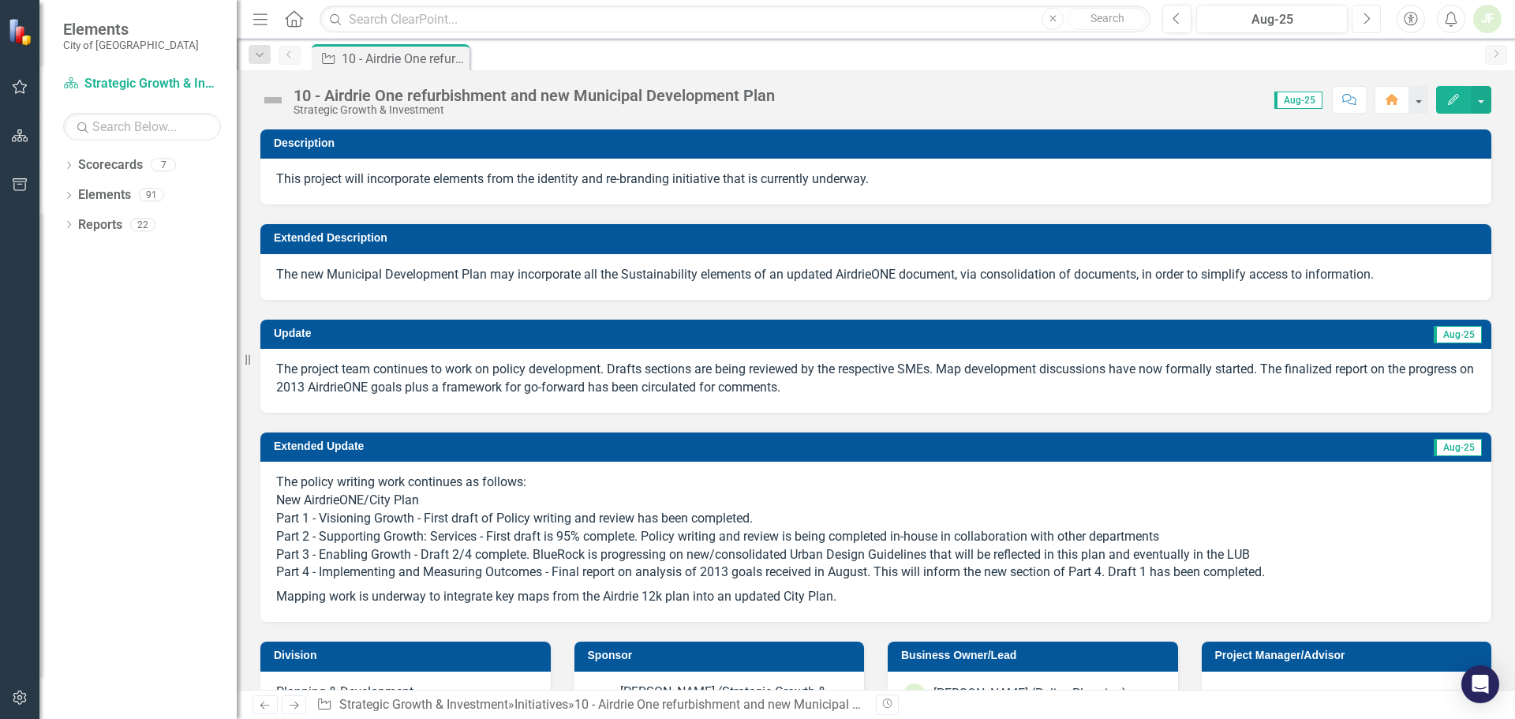
click at [1369, 21] on icon "Next" at bounding box center [1366, 19] width 9 height 14
